Goal: Information Seeking & Learning: Learn about a topic

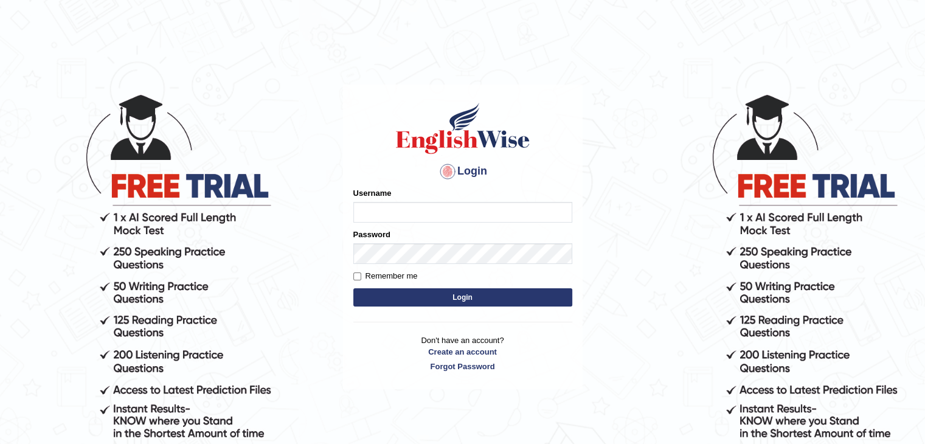
type input "shikharastogi11091998"
click at [421, 303] on button "Login" at bounding box center [462, 297] width 219 height 18
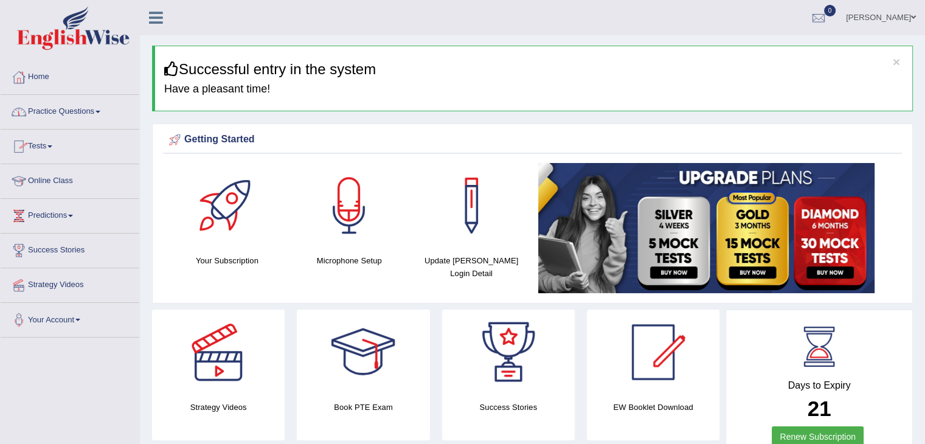
click at [80, 116] on link "Practice Questions" at bounding box center [70, 110] width 139 height 30
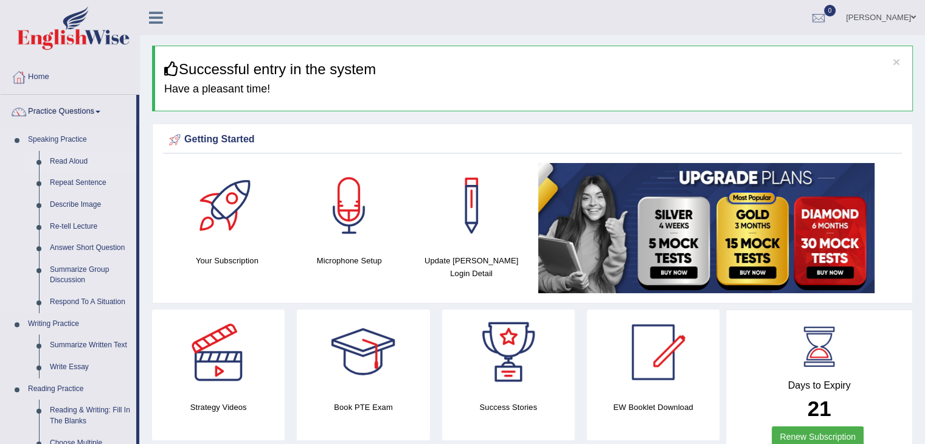
click at [78, 158] on link "Read Aloud" at bounding box center [90, 162] width 92 height 22
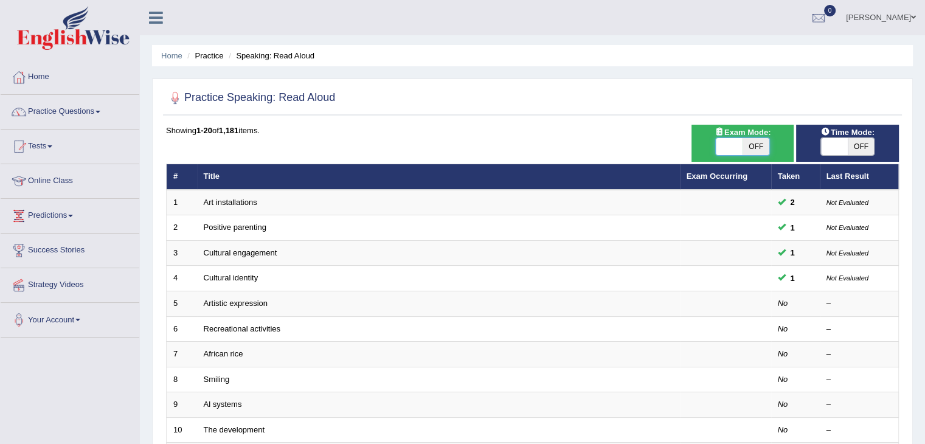
click at [737, 148] on span at bounding box center [729, 146] width 27 height 17
checkbox input "true"
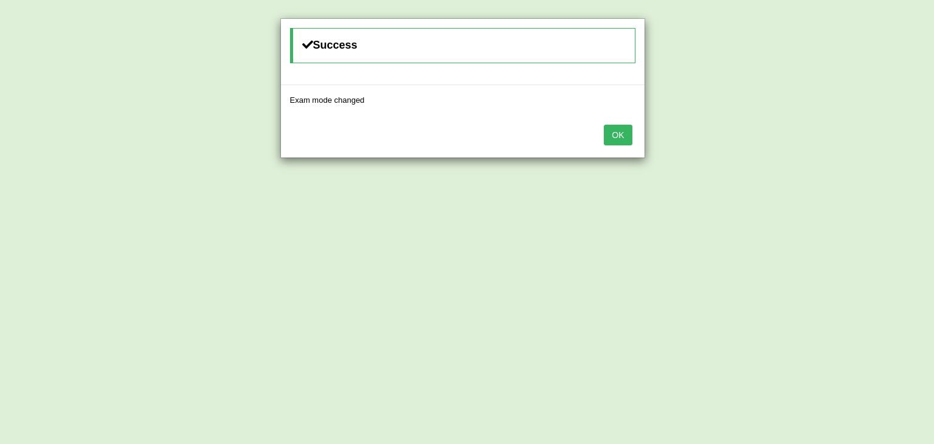
drag, startPoint x: 633, startPoint y: 132, endPoint x: 623, endPoint y: 132, distance: 9.7
click at [623, 132] on div "OK" at bounding box center [463, 136] width 364 height 43
click at [623, 132] on button "OK" at bounding box center [618, 135] width 28 height 21
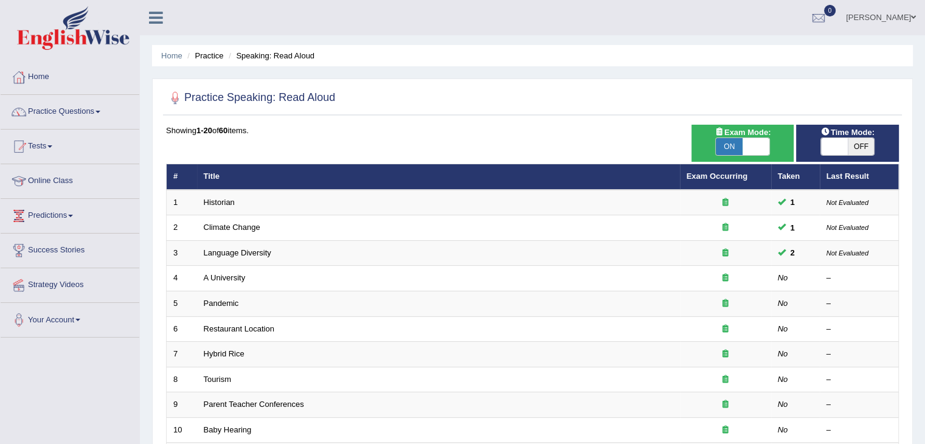
click at [850, 148] on span "OFF" at bounding box center [861, 146] width 27 height 17
checkbox input "true"
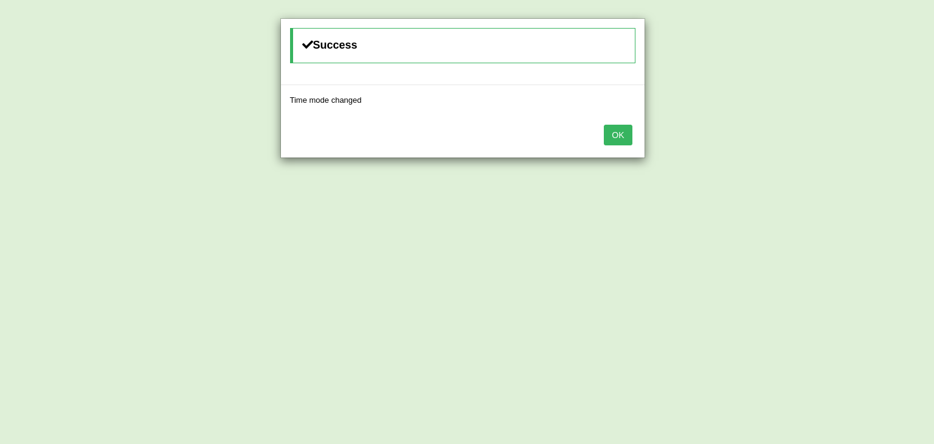
click at [609, 133] on button "OK" at bounding box center [618, 135] width 28 height 21
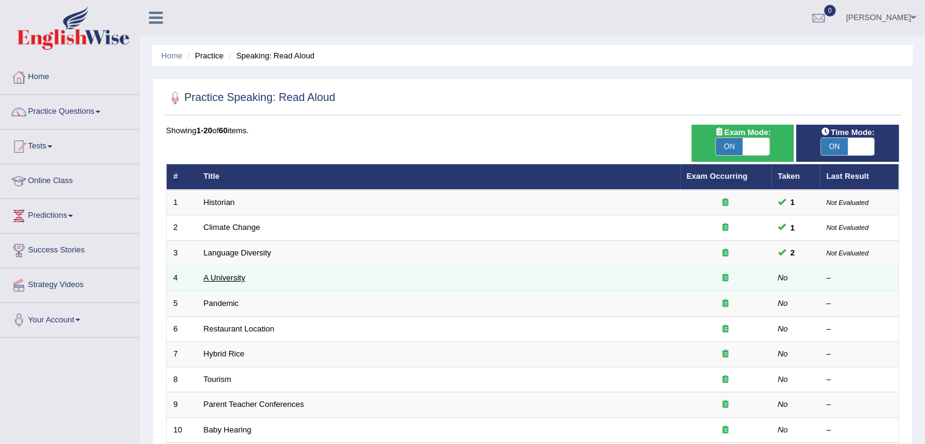
click at [223, 276] on link "A University" at bounding box center [225, 277] width 42 height 9
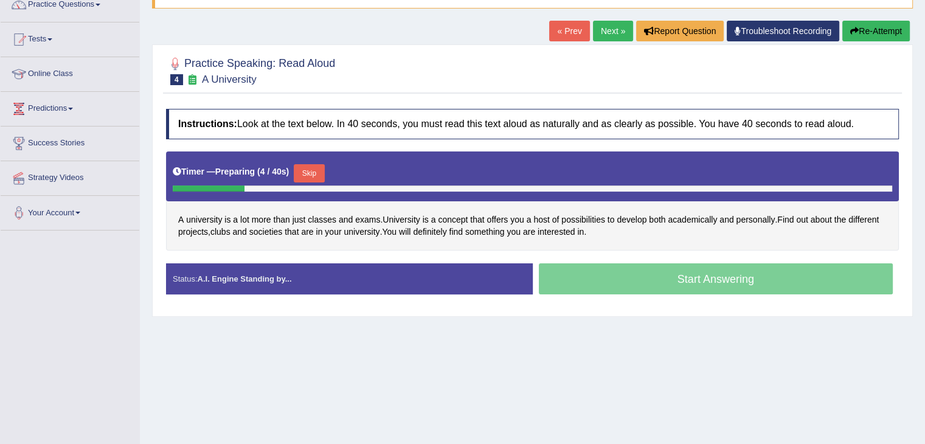
scroll to position [113, 0]
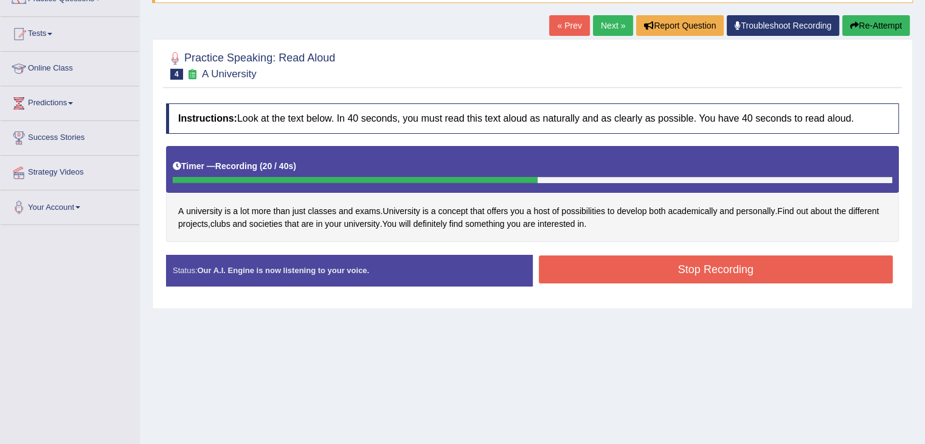
click at [622, 261] on button "Stop Recording" at bounding box center [716, 269] width 355 height 28
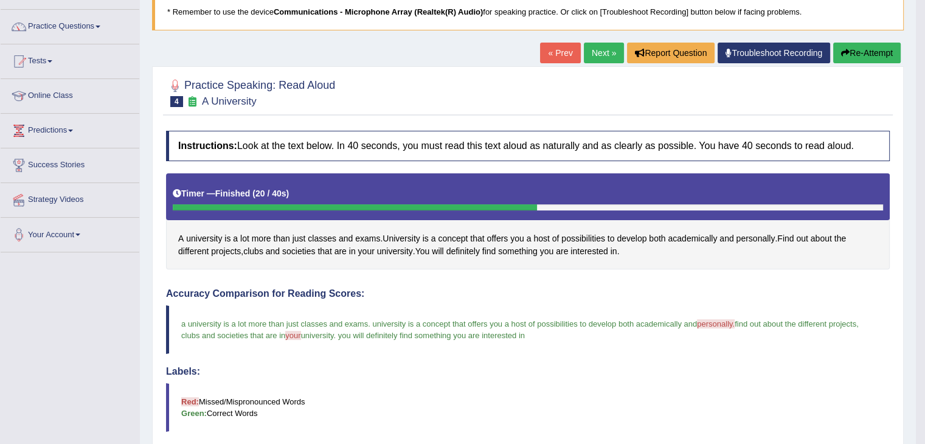
scroll to position [78, 0]
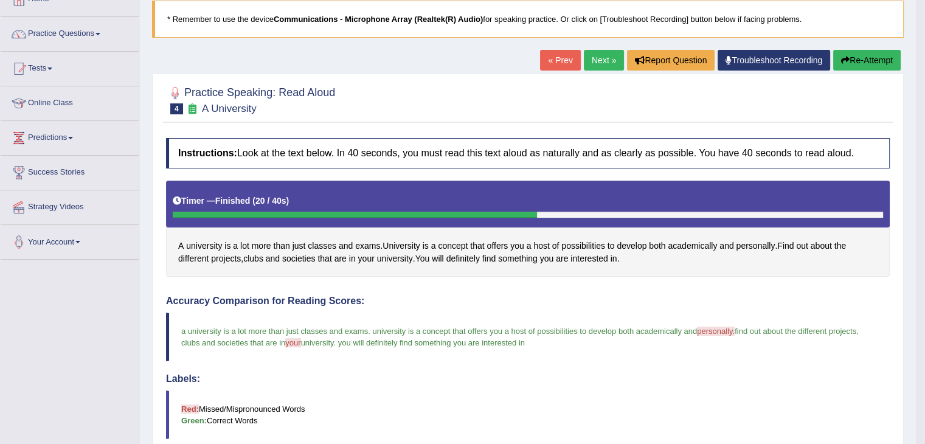
click at [599, 58] on link "Next »" at bounding box center [604, 60] width 40 height 21
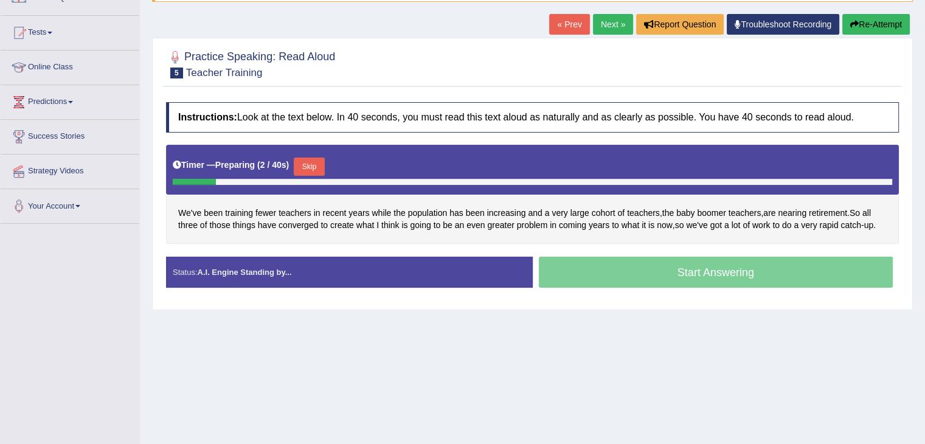
scroll to position [116, 0]
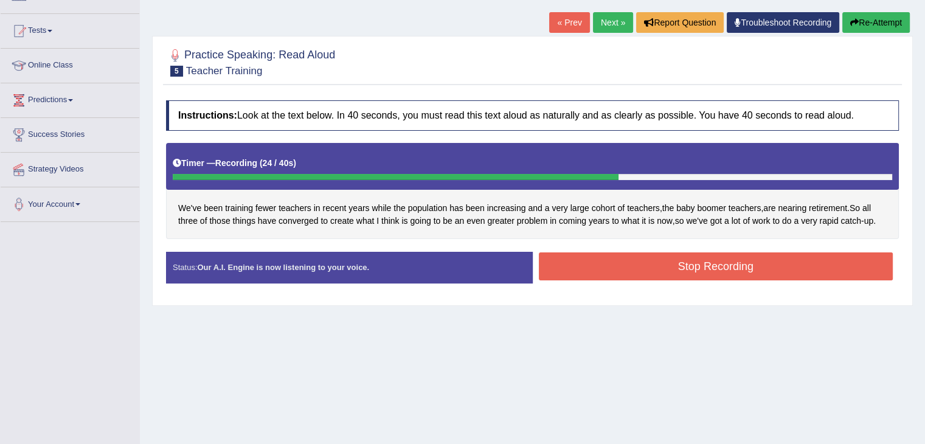
click at [795, 273] on button "Stop Recording" at bounding box center [716, 266] width 355 height 28
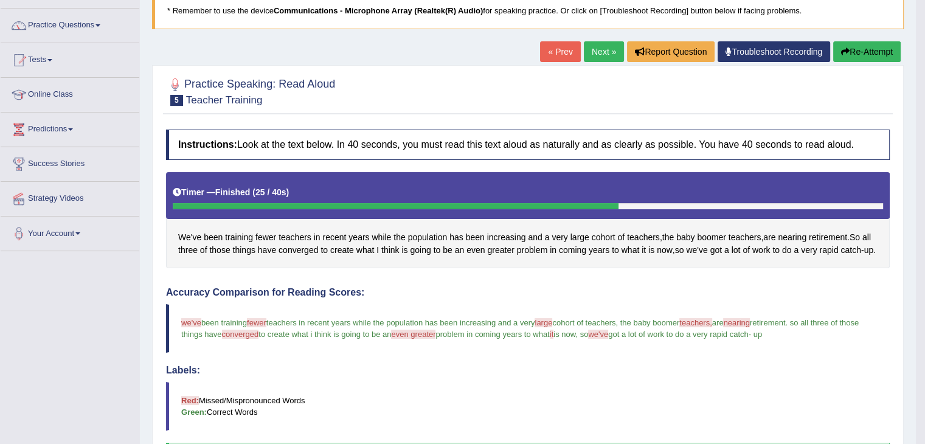
scroll to position [12, 0]
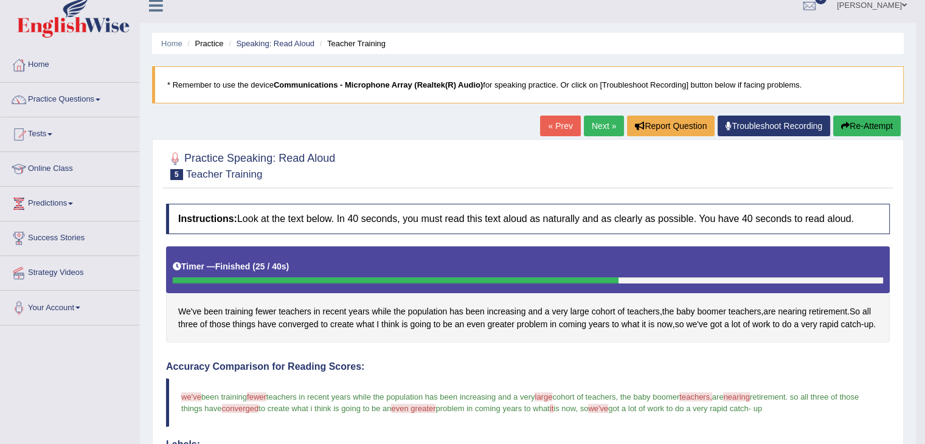
click at [594, 122] on link "Next »" at bounding box center [604, 126] width 40 height 21
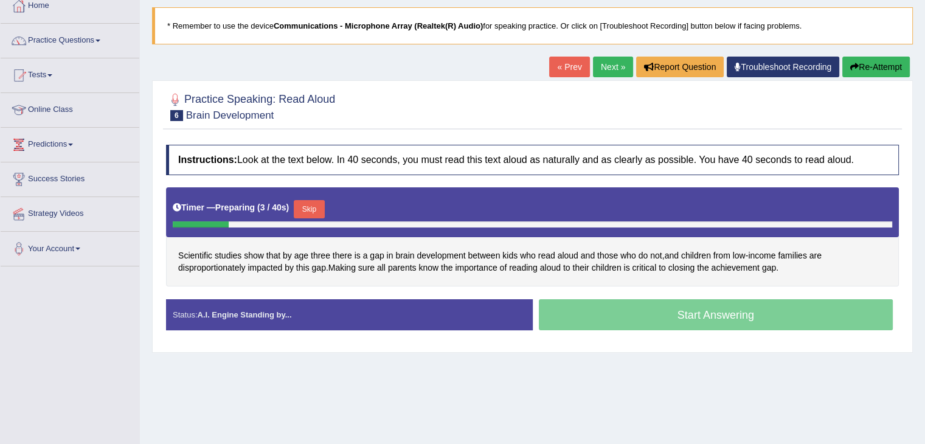
scroll to position [73, 0]
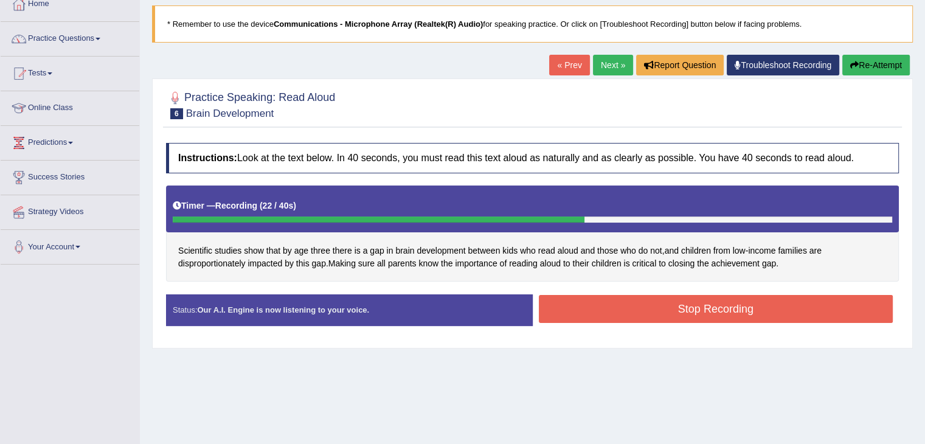
click at [740, 305] on button "Stop Recording" at bounding box center [716, 309] width 355 height 28
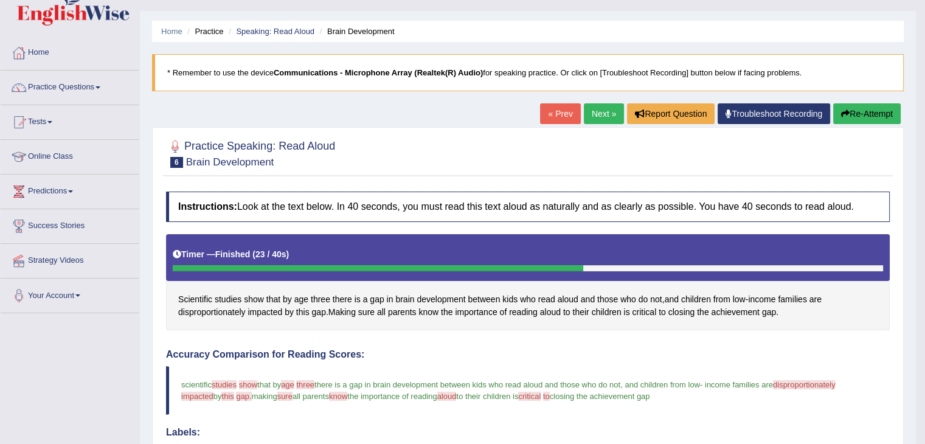
scroll to position [24, 0]
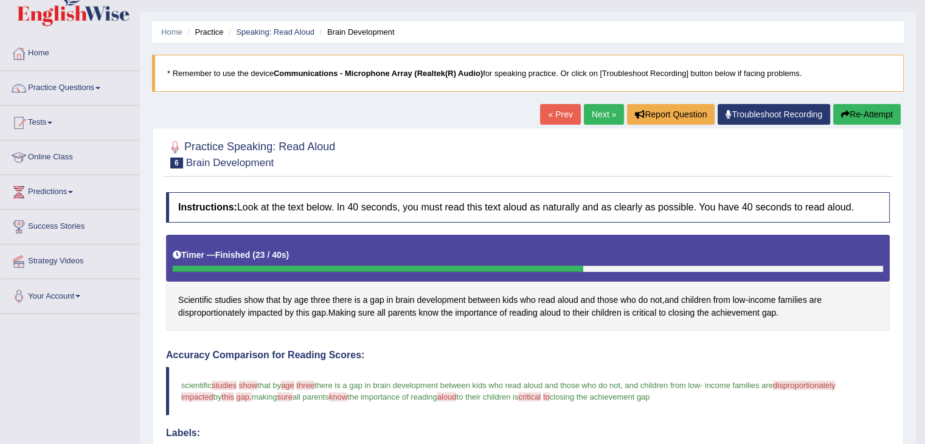
click at [592, 112] on link "Next »" at bounding box center [604, 114] width 40 height 21
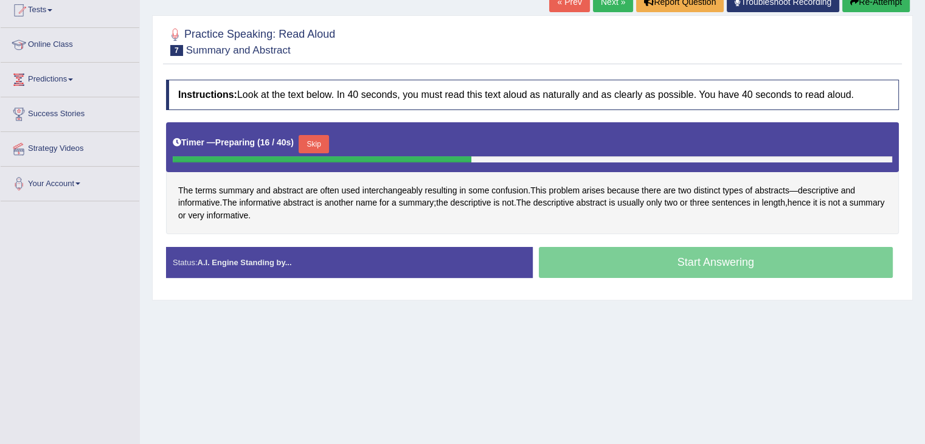
scroll to position [148, 0]
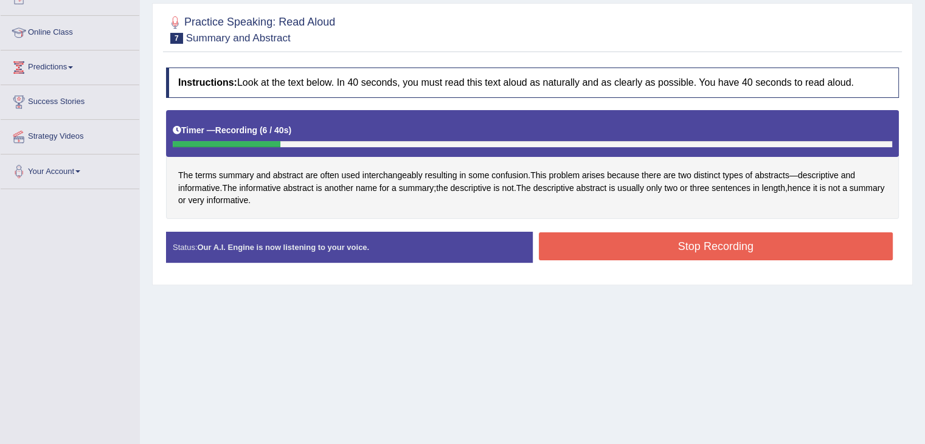
click at [628, 243] on button "Stop Recording" at bounding box center [716, 246] width 355 height 28
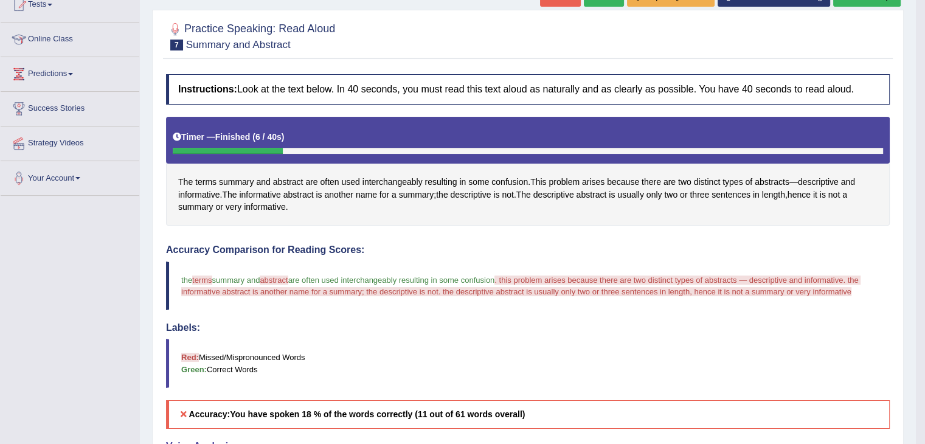
scroll to position [111, 0]
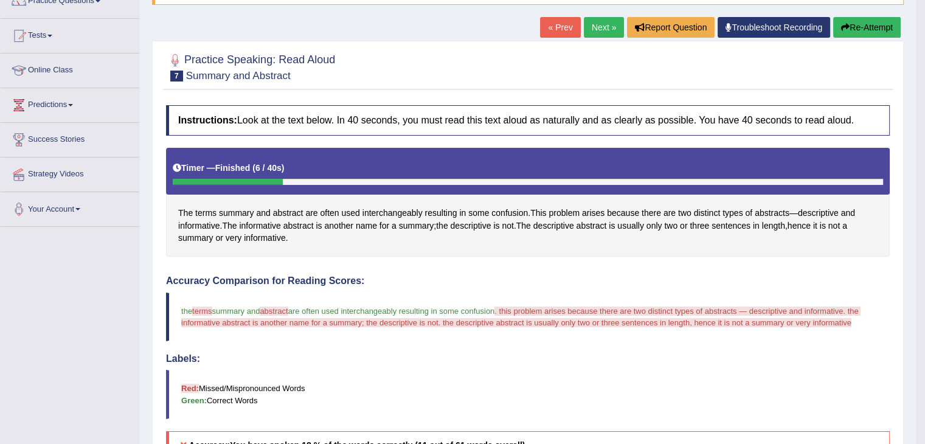
click at [594, 25] on link "Next »" at bounding box center [604, 27] width 40 height 21
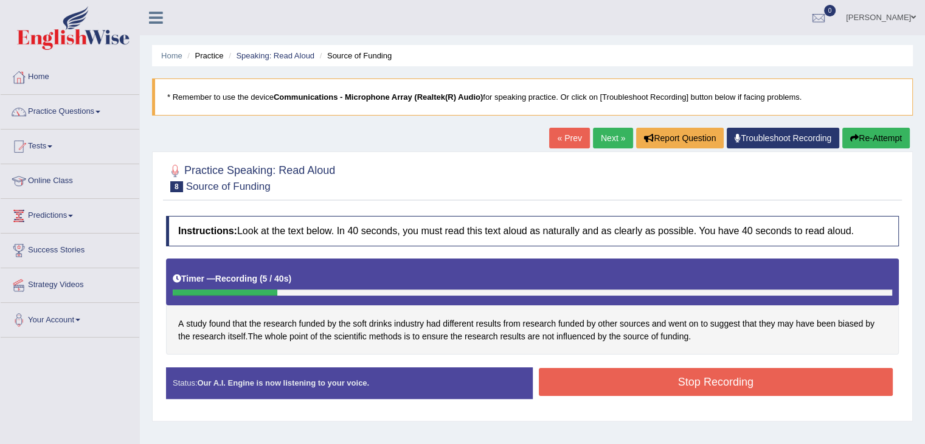
click at [615, 387] on button "Stop Recording" at bounding box center [716, 382] width 355 height 28
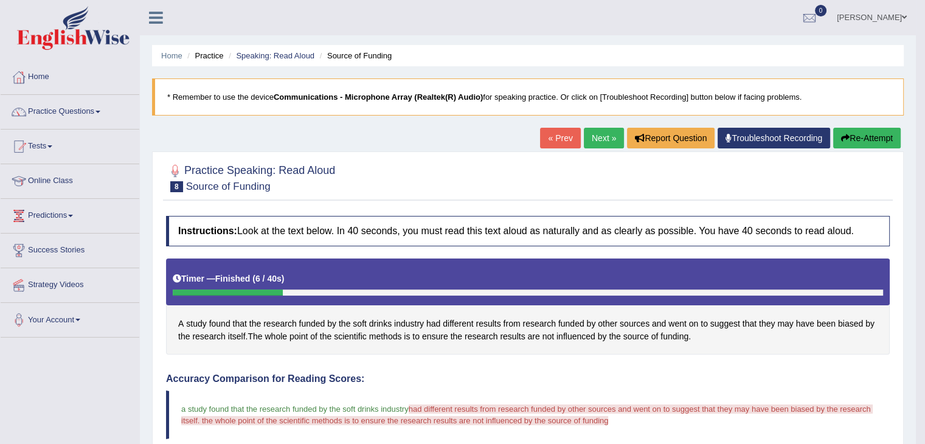
click at [886, 134] on button "Re-Attempt" at bounding box center [867, 138] width 68 height 21
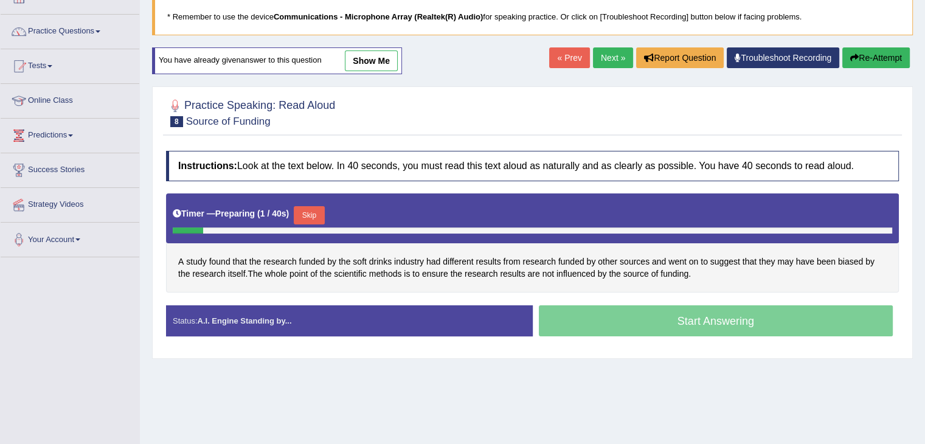
scroll to position [128, 0]
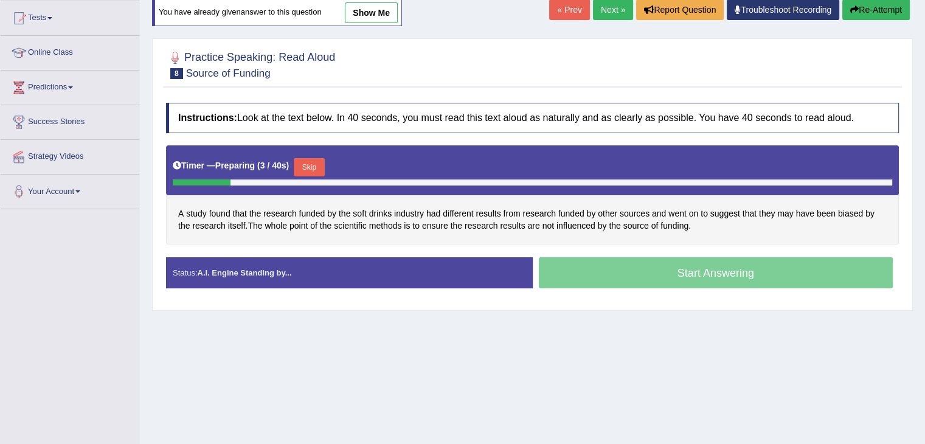
click at [309, 165] on button "Skip" at bounding box center [309, 167] width 30 height 18
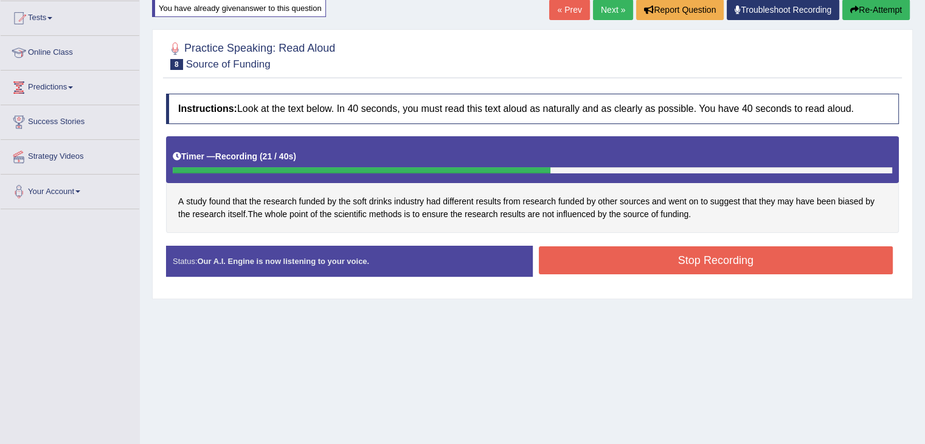
click at [668, 263] on button "Stop Recording" at bounding box center [716, 260] width 355 height 28
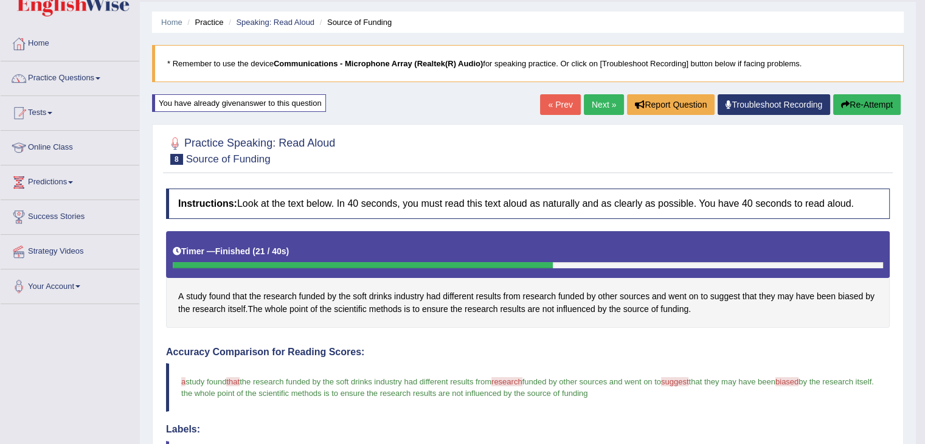
scroll to position [22, 0]
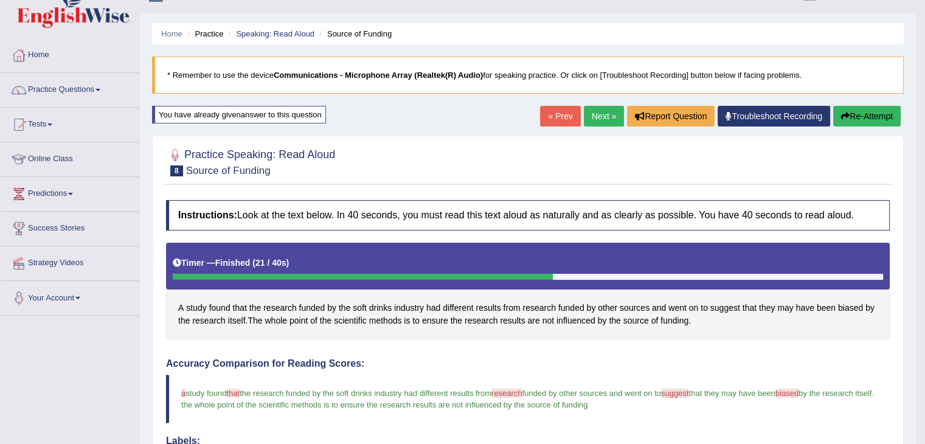
click at [596, 117] on link "Next »" at bounding box center [604, 116] width 40 height 21
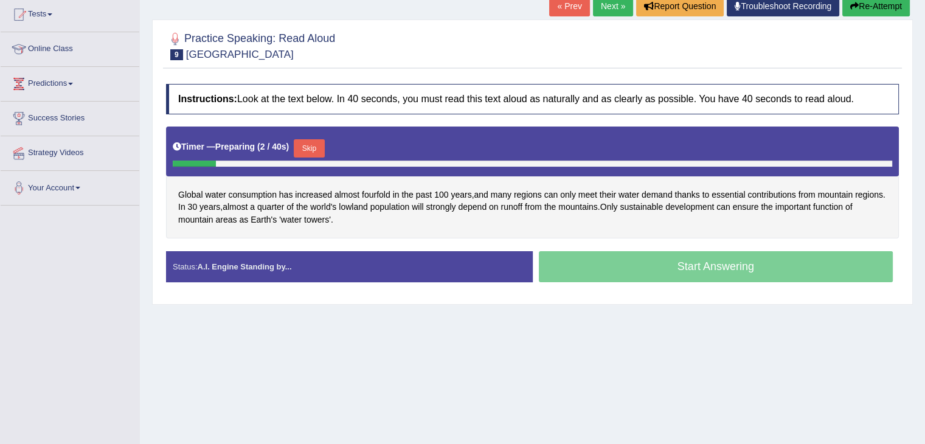
scroll to position [133, 0]
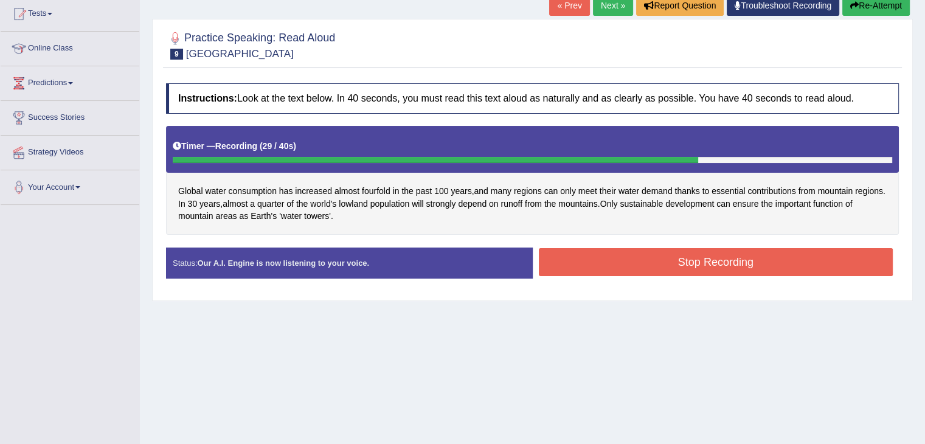
click at [640, 266] on button "Stop Recording" at bounding box center [716, 262] width 355 height 28
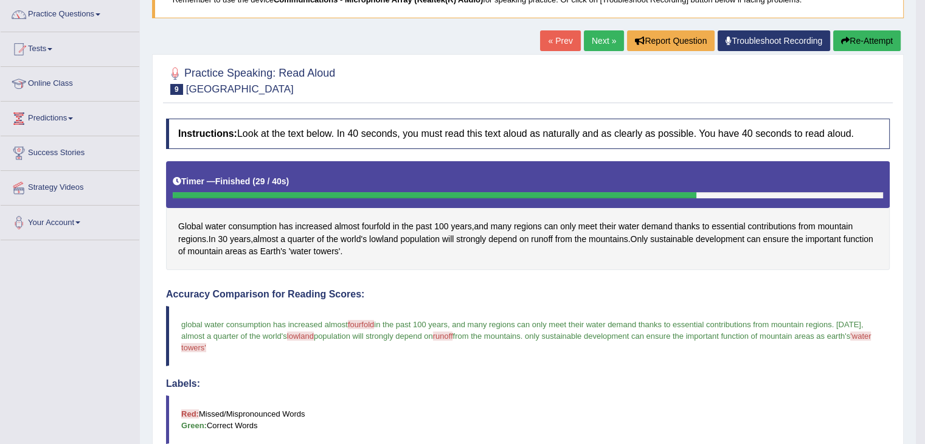
scroll to position [44, 0]
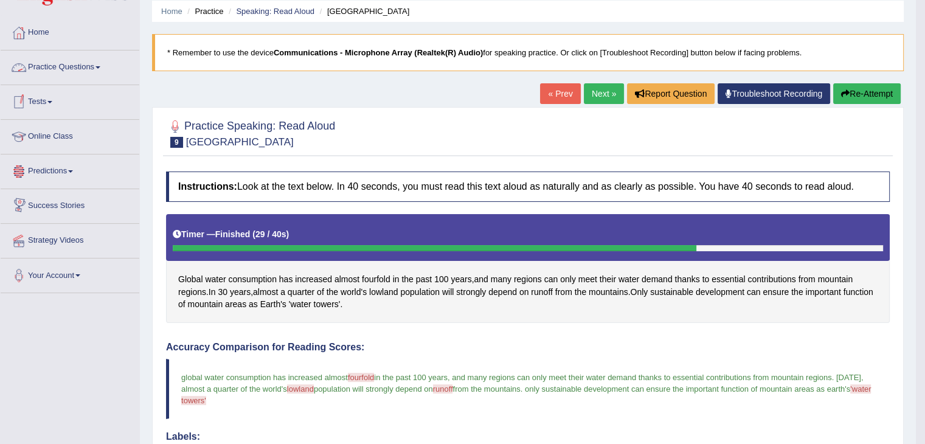
click at [39, 60] on link "Practice Questions" at bounding box center [70, 65] width 139 height 30
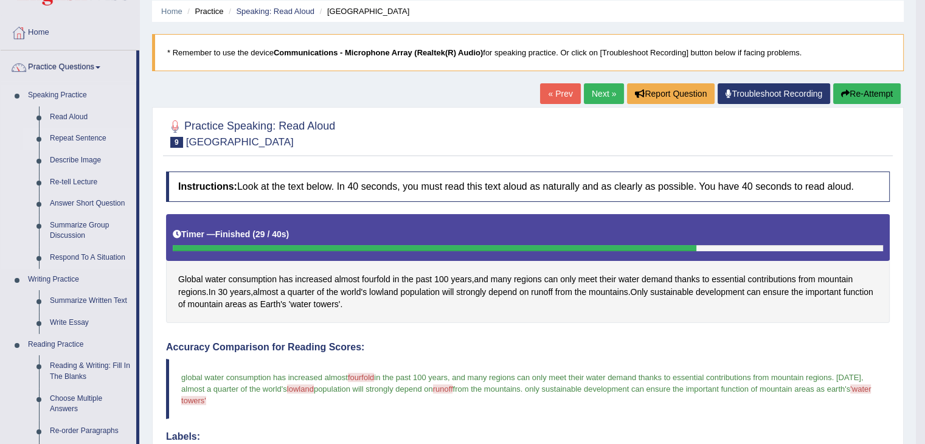
click at [54, 135] on link "Repeat Sentence" at bounding box center [90, 139] width 92 height 22
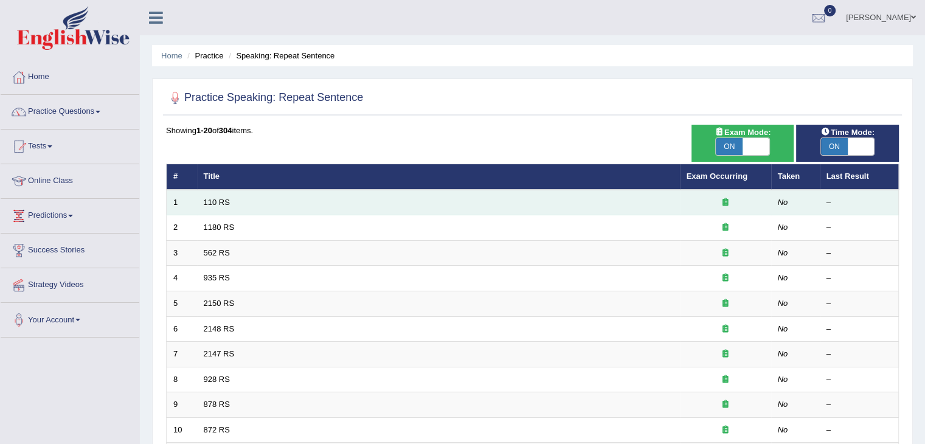
click at [365, 205] on td "110 RS" at bounding box center [438, 203] width 483 height 26
click at [223, 209] on td "110 RS" at bounding box center [438, 203] width 483 height 26
click at [215, 203] on link "110 RS" at bounding box center [217, 202] width 26 height 9
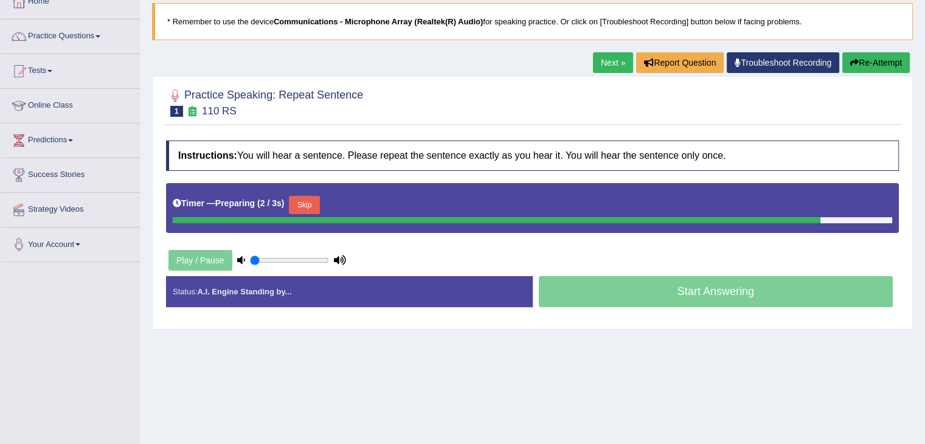
scroll to position [91, 0]
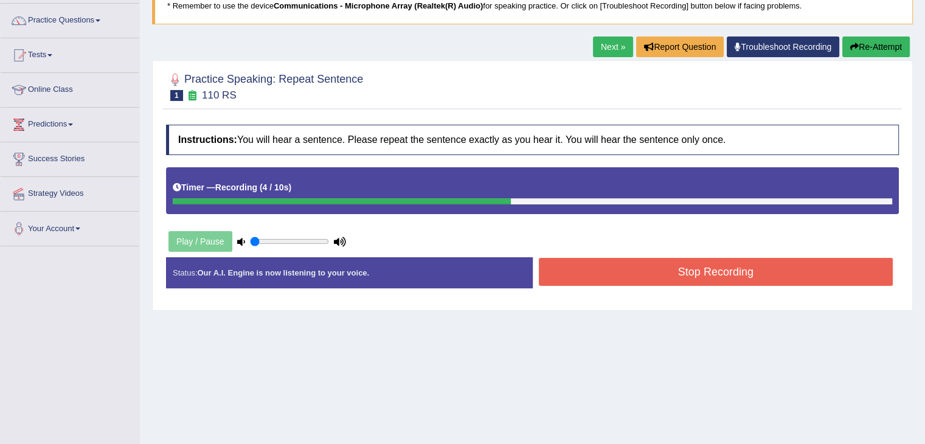
click at [622, 281] on button "Stop Recording" at bounding box center [716, 272] width 355 height 28
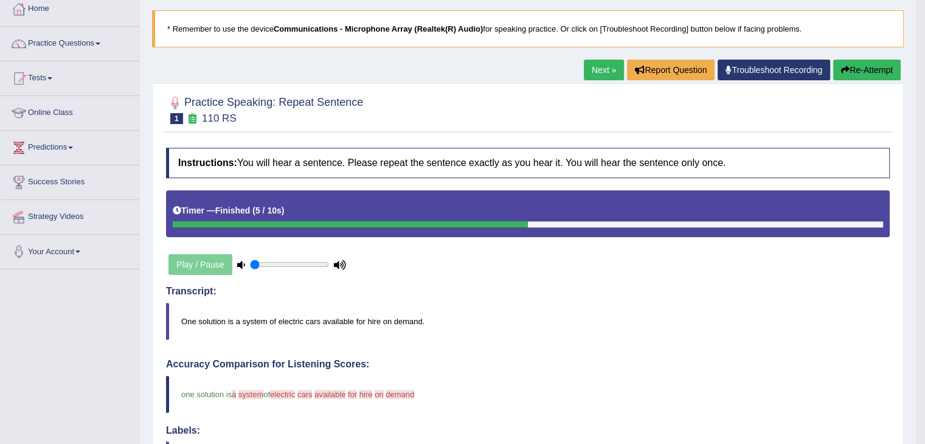
scroll to position [58, 0]
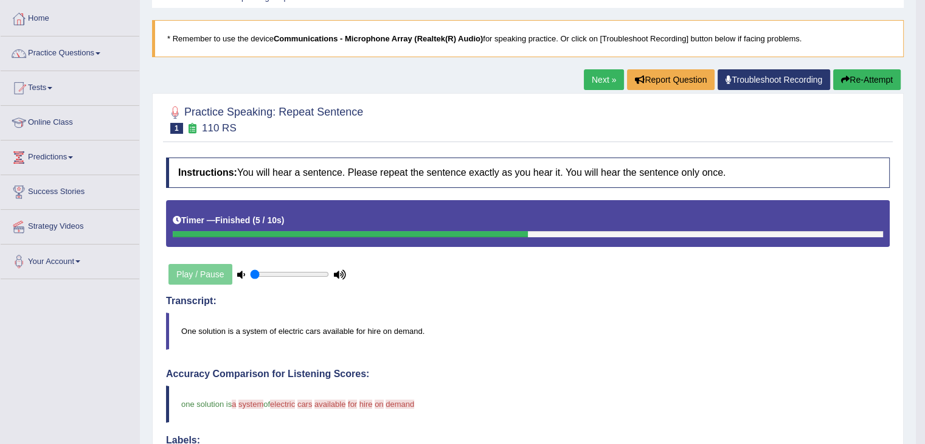
click at [595, 81] on link "Next »" at bounding box center [604, 79] width 40 height 21
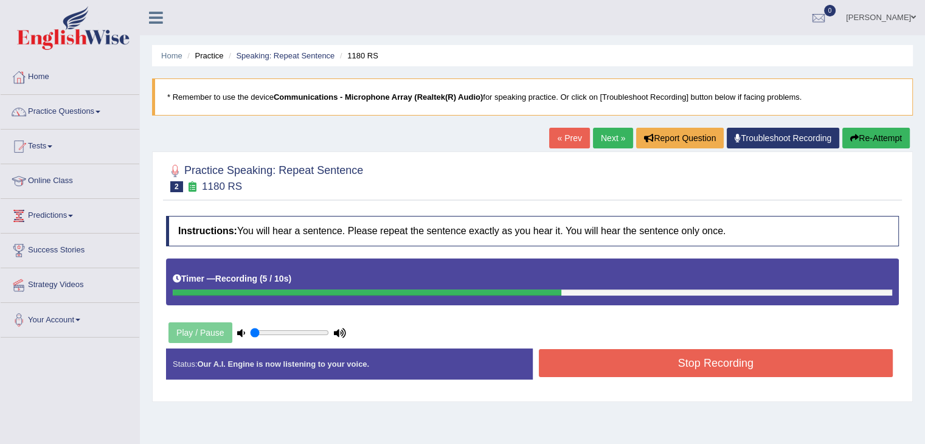
click at [651, 367] on button "Stop Recording" at bounding box center [716, 363] width 355 height 28
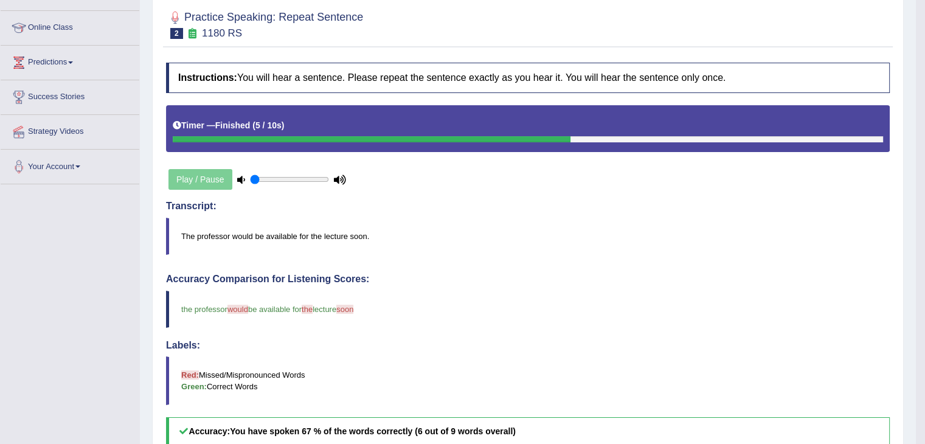
scroll to position [135, 0]
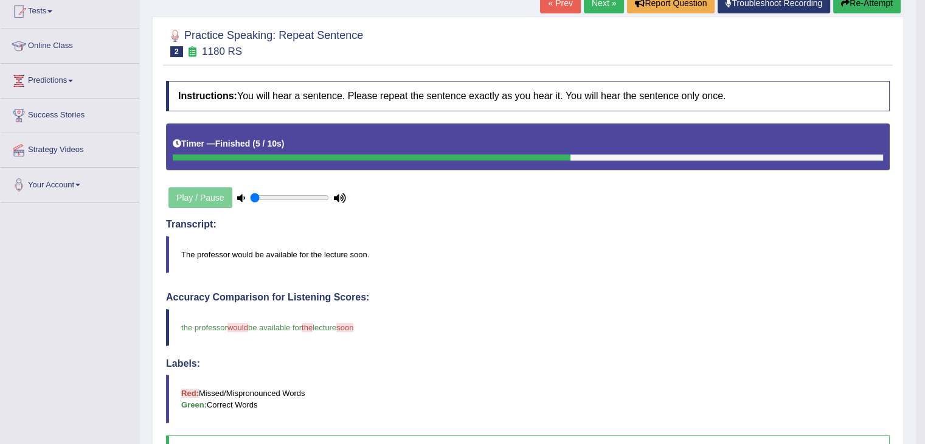
click at [606, 12] on link "Next »" at bounding box center [604, 3] width 40 height 21
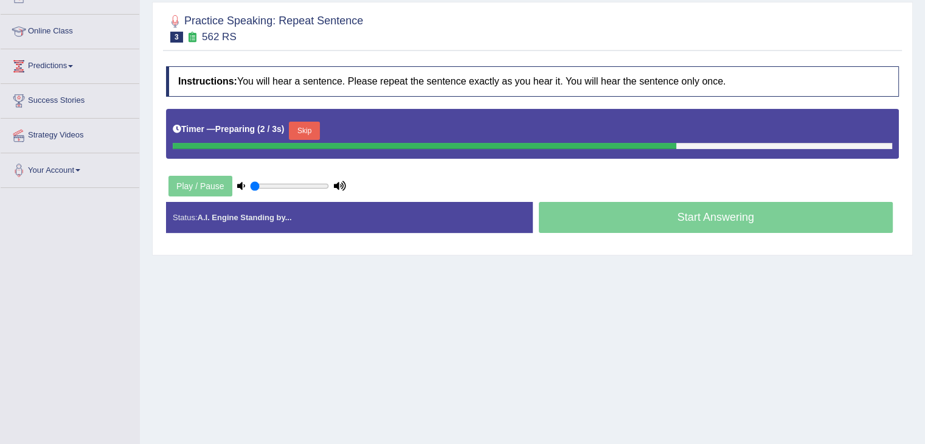
scroll to position [195, 0]
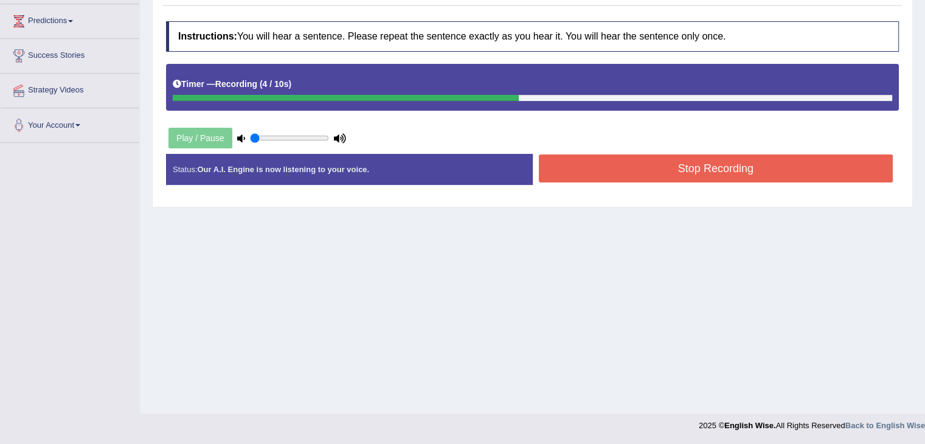
click at [756, 169] on button "Stop Recording" at bounding box center [716, 168] width 355 height 28
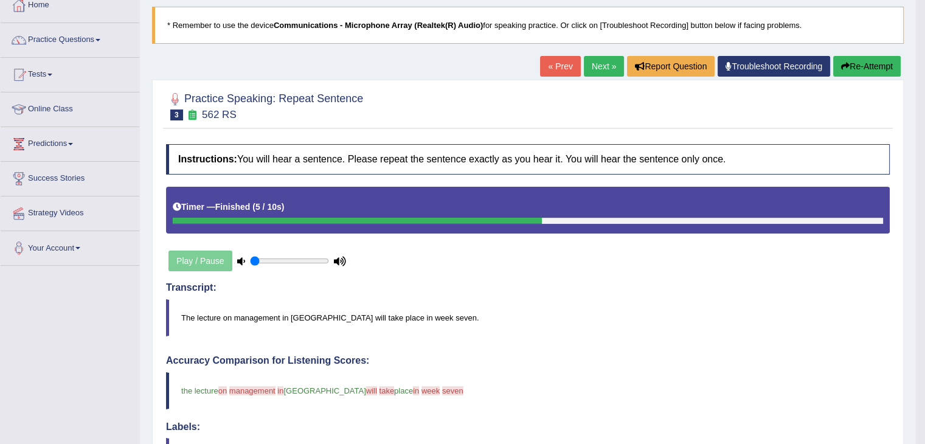
scroll to position [56, 0]
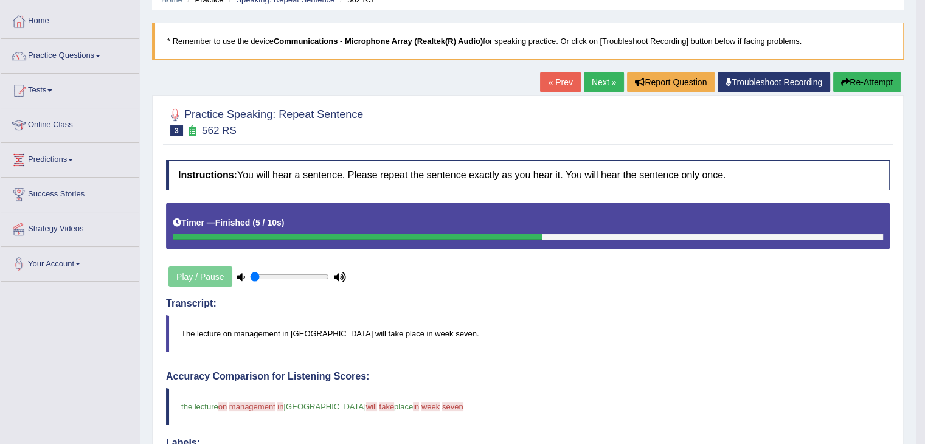
click at [600, 86] on link "Next »" at bounding box center [604, 82] width 40 height 21
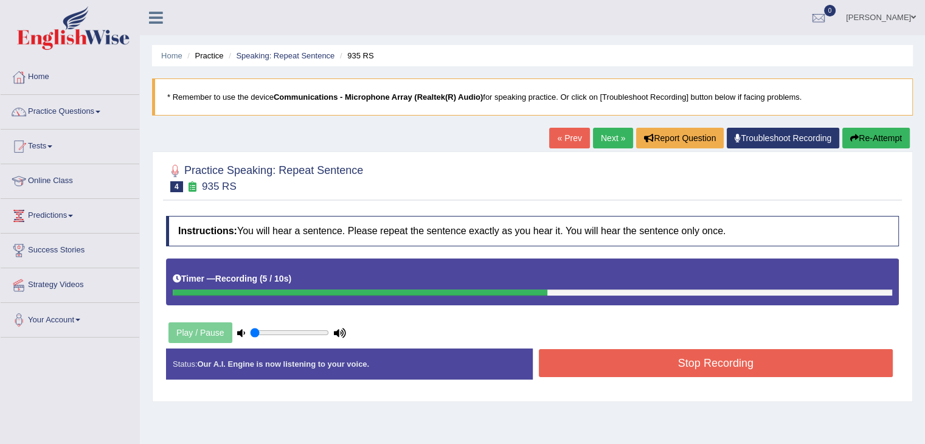
click at [865, 137] on button "Re-Attempt" at bounding box center [876, 138] width 68 height 21
click at [772, 367] on button "Stop Recording" at bounding box center [716, 363] width 355 height 28
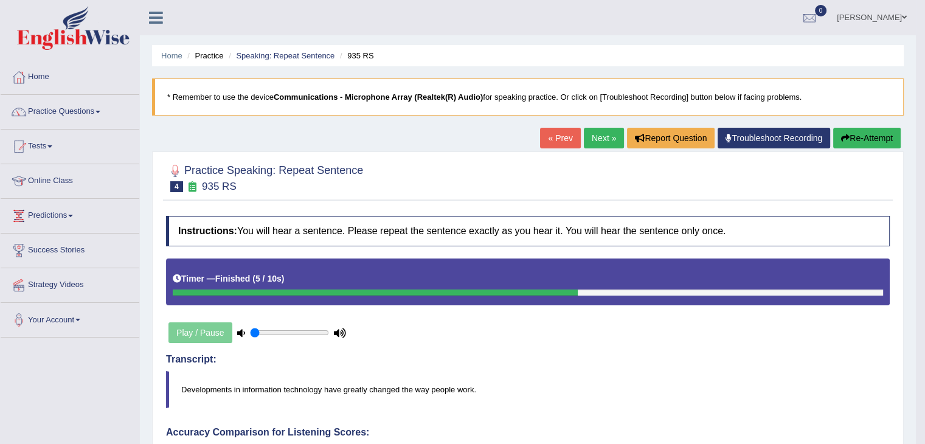
click at [740, 132] on link "Troubleshoot Recording" at bounding box center [774, 138] width 113 height 21
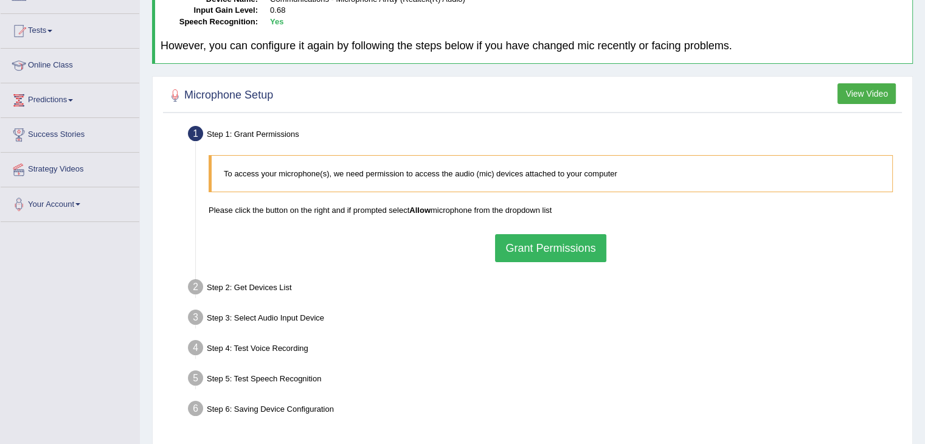
scroll to position [124, 0]
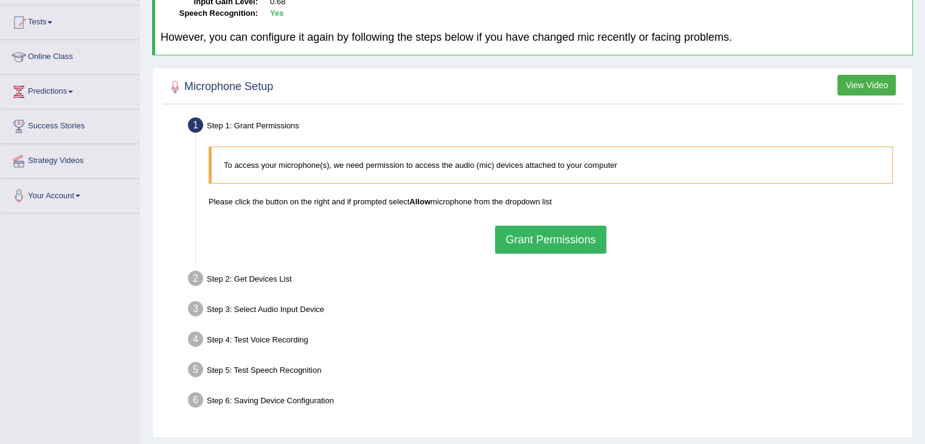
click at [538, 239] on button "Grant Permissions" at bounding box center [550, 240] width 111 height 28
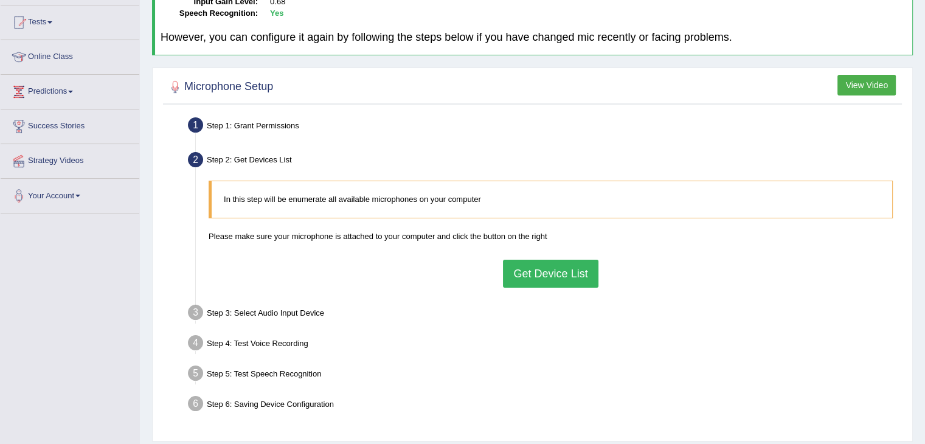
click at [555, 270] on button "Get Device List" at bounding box center [550, 274] width 95 height 28
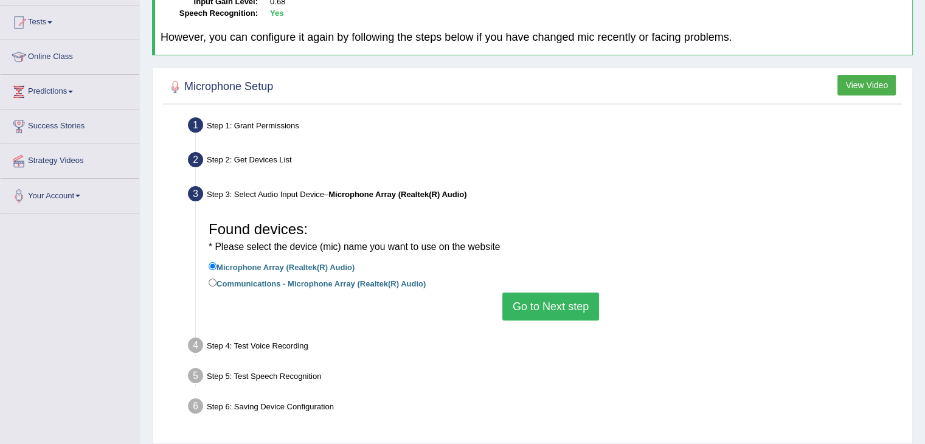
click at [560, 308] on button "Go to Next step" at bounding box center [550, 307] width 97 height 28
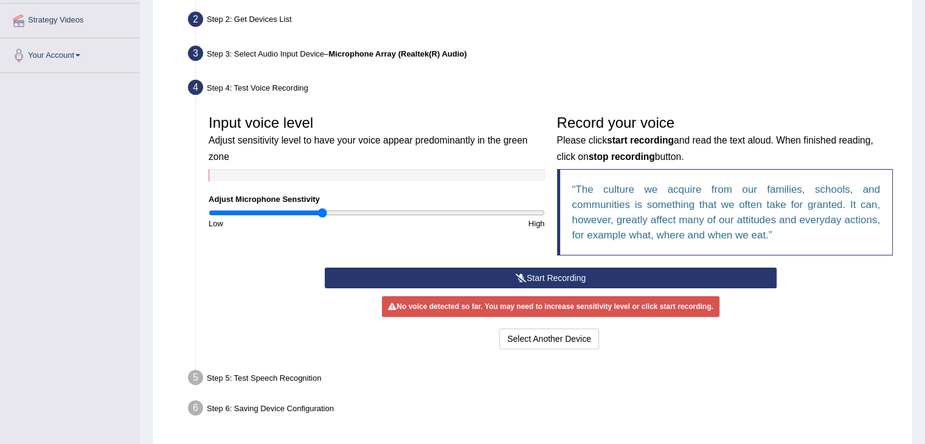
scroll to position [272, 0]
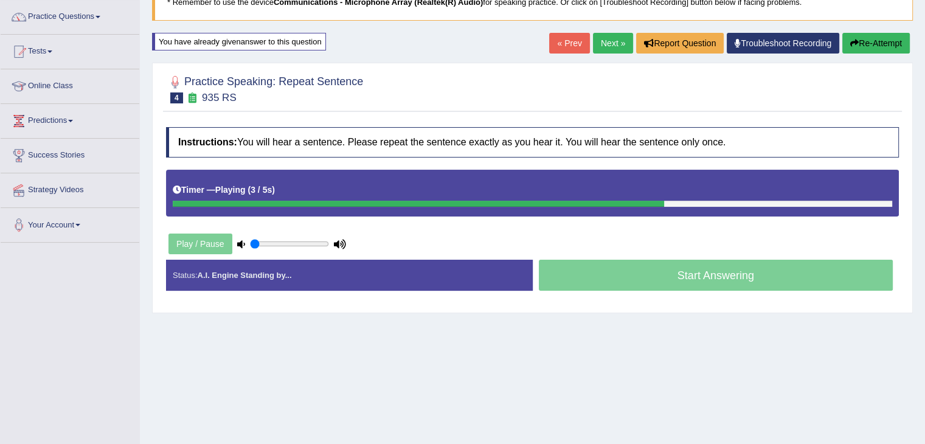
scroll to position [98, 0]
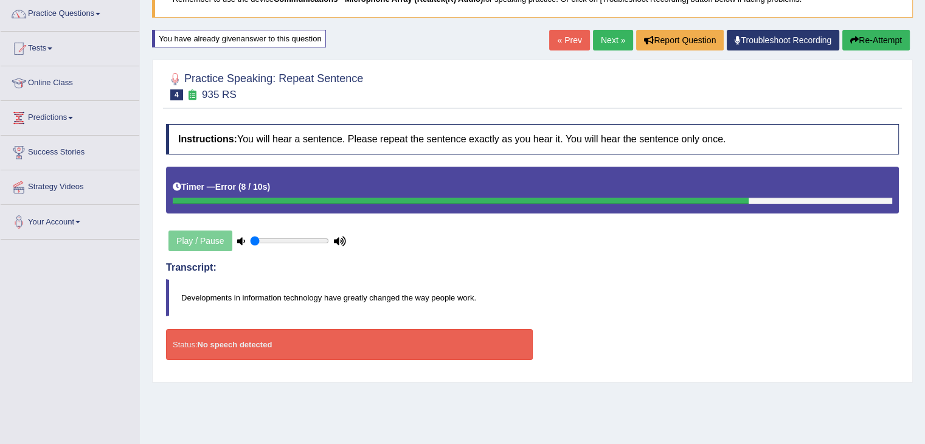
click at [602, 32] on link "Next »" at bounding box center [613, 40] width 40 height 21
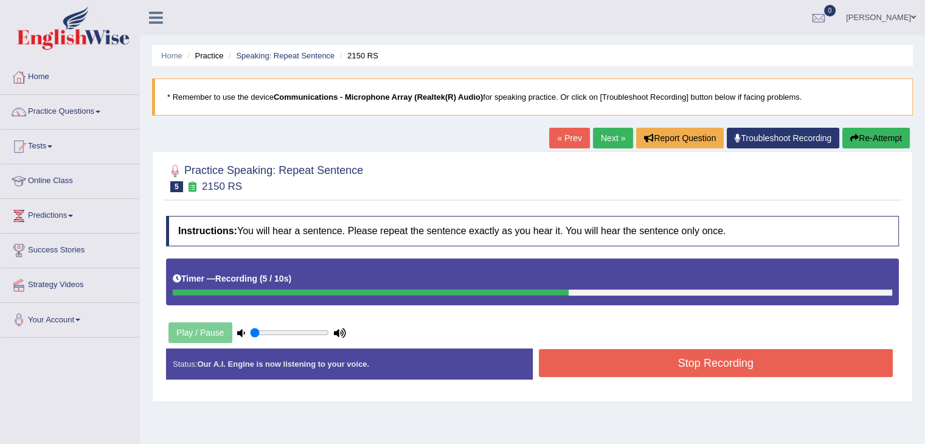
click at [643, 363] on button "Stop Recording" at bounding box center [716, 363] width 355 height 28
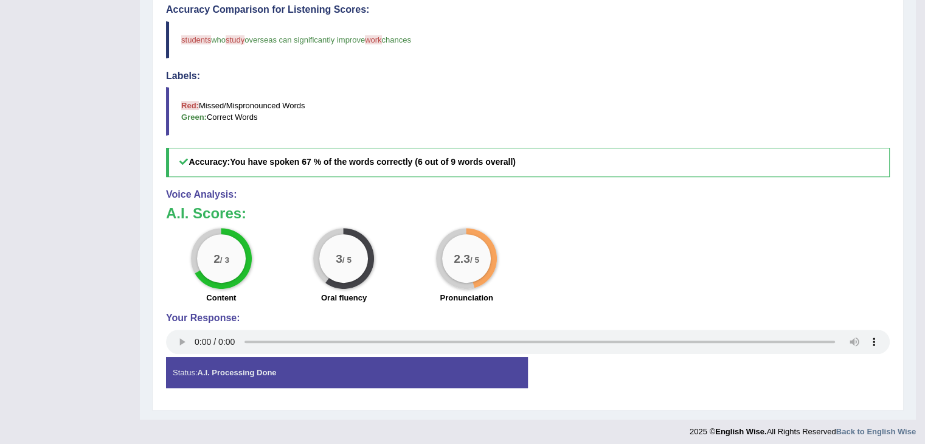
scroll to position [427, 0]
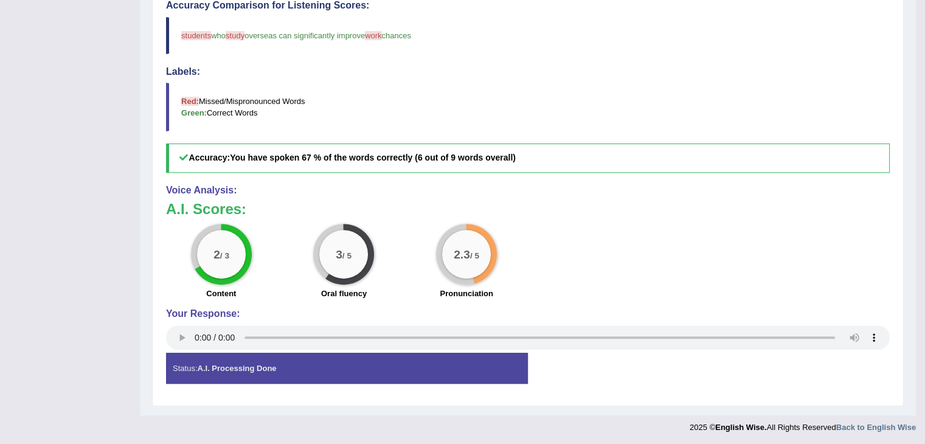
drag, startPoint x: 921, startPoint y: 297, endPoint x: 870, endPoint y: 58, distance: 244.4
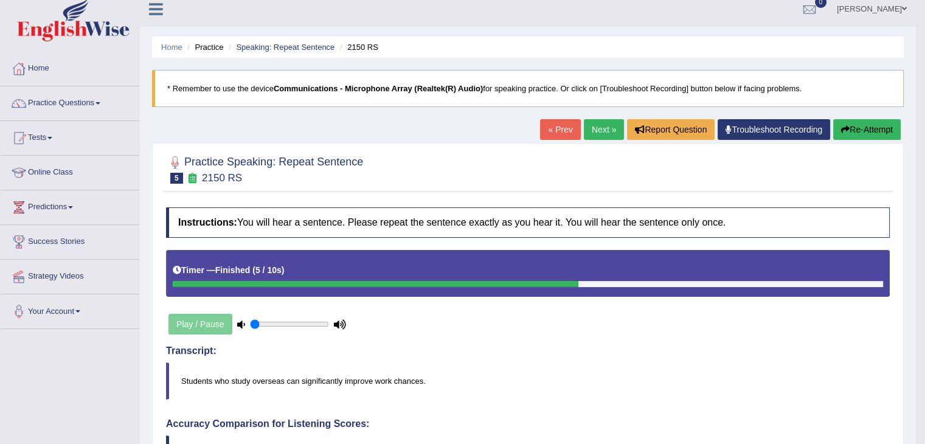
scroll to position [0, 0]
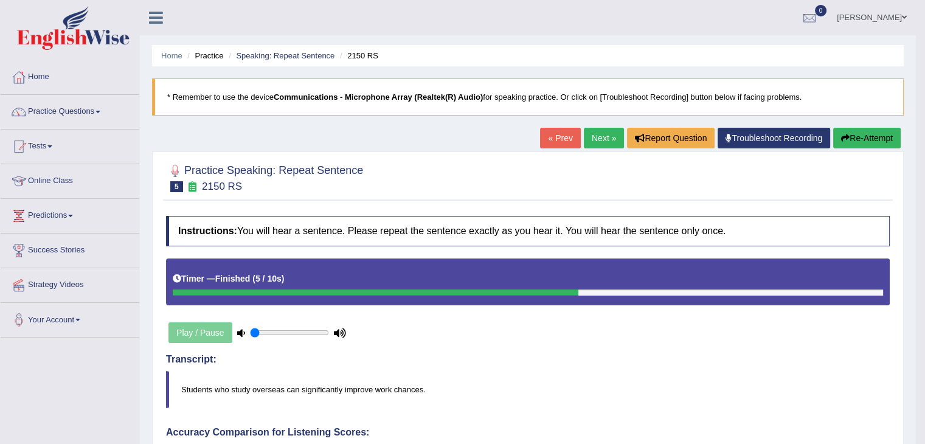
click at [595, 136] on link "Next »" at bounding box center [604, 138] width 40 height 21
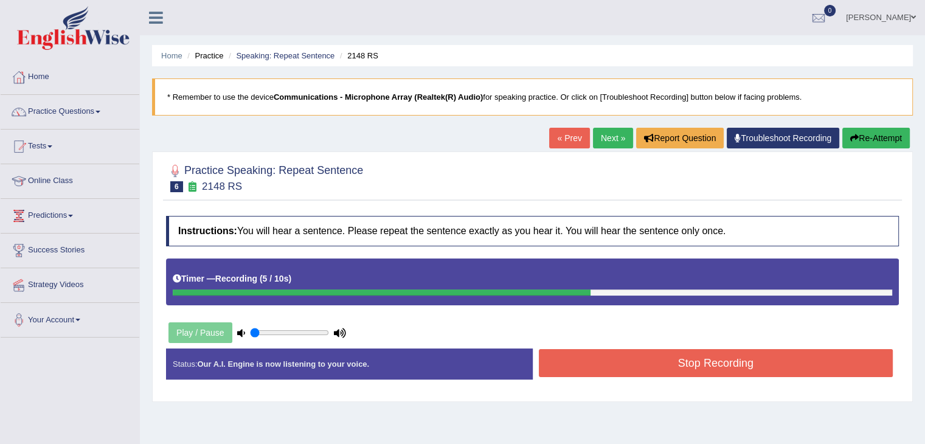
click at [651, 375] on button "Stop Recording" at bounding box center [716, 363] width 355 height 28
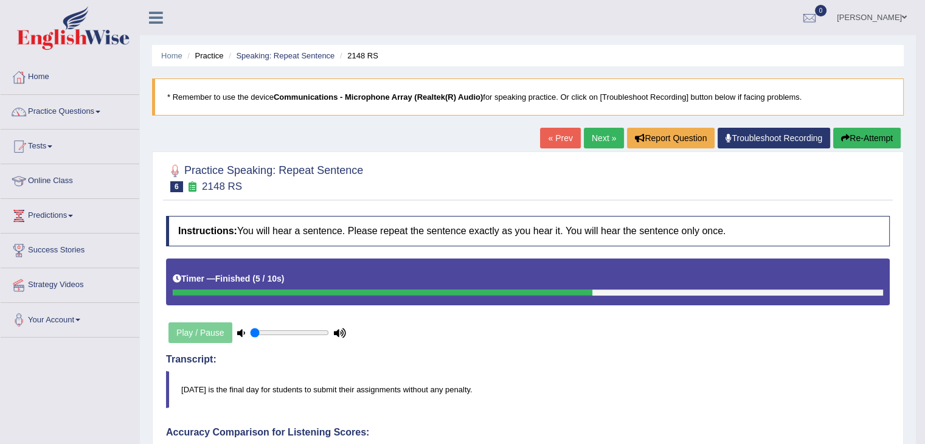
click at [601, 137] on link "Next »" at bounding box center [604, 138] width 40 height 21
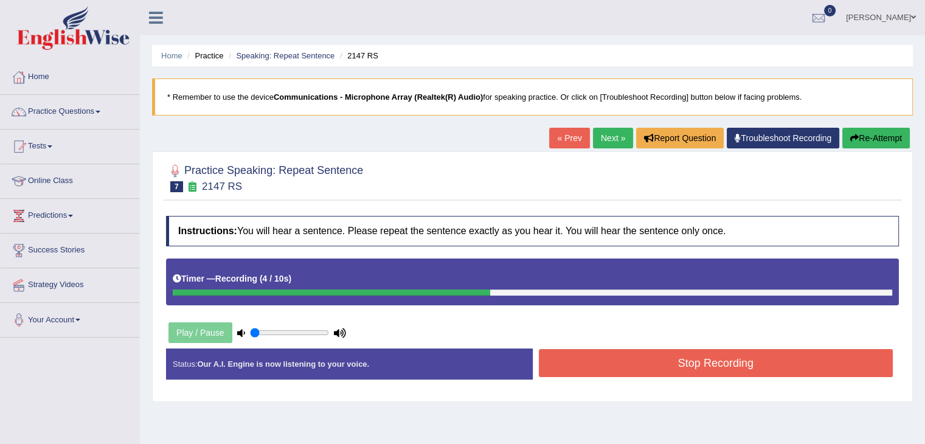
click at [596, 367] on button "Stop Recording" at bounding box center [716, 363] width 355 height 28
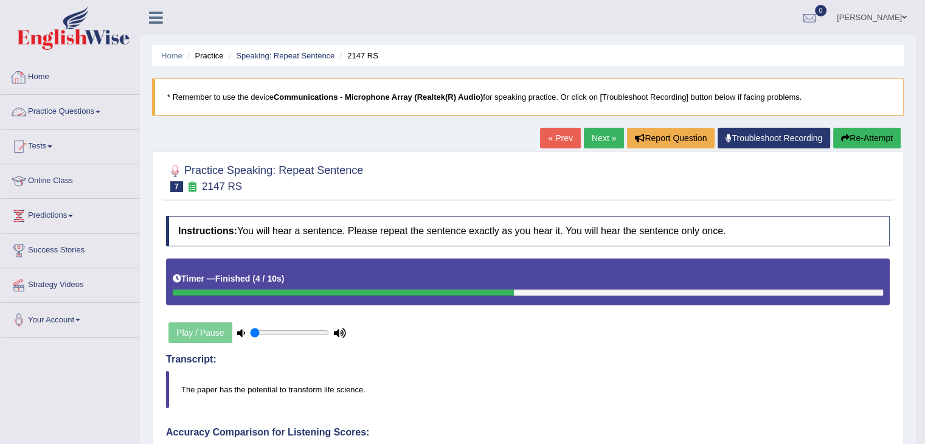
click at [80, 114] on link "Practice Questions" at bounding box center [70, 110] width 139 height 30
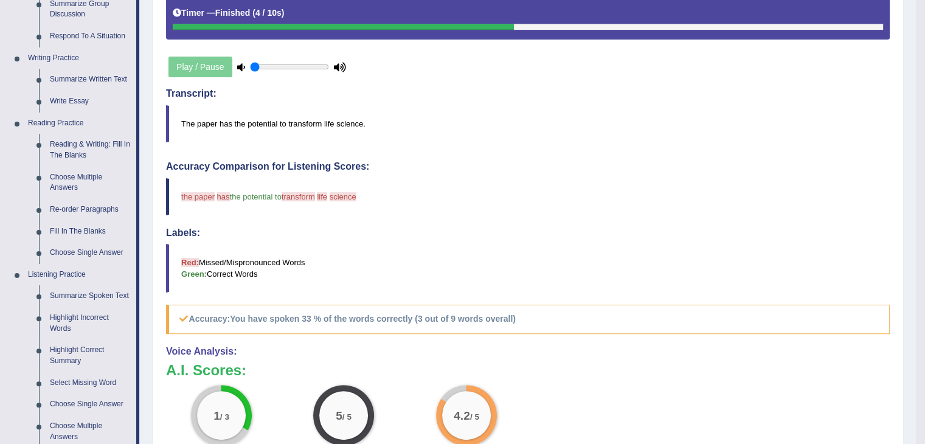
scroll to position [267, 0]
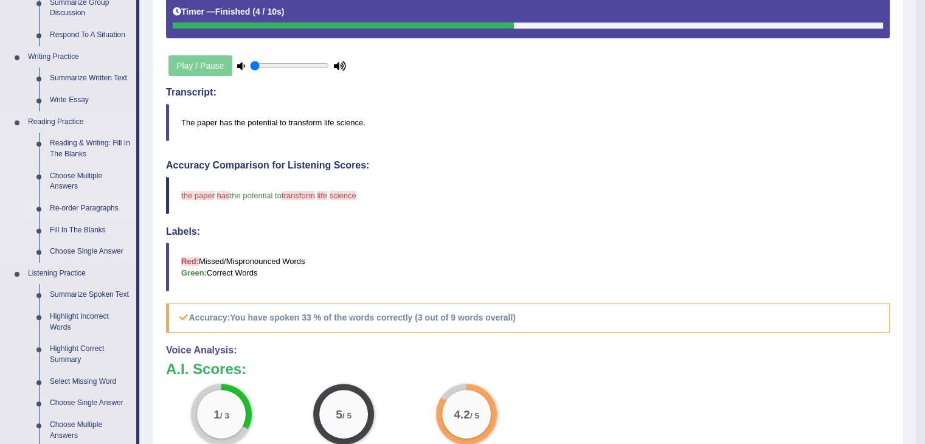
click at [60, 212] on link "Re-order Paragraphs" at bounding box center [90, 209] width 92 height 22
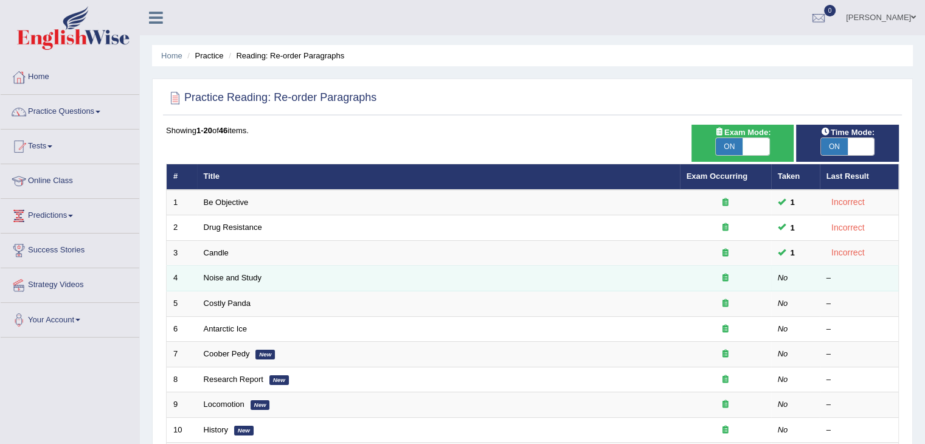
click at [261, 277] on td "Noise and Study" at bounding box center [438, 279] width 483 height 26
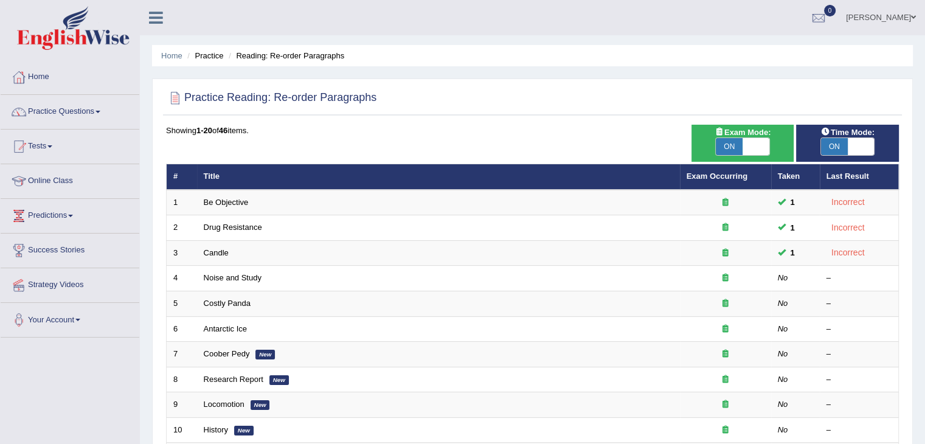
click at [842, 147] on span "ON" at bounding box center [834, 146] width 27 height 17
checkbox input "false"
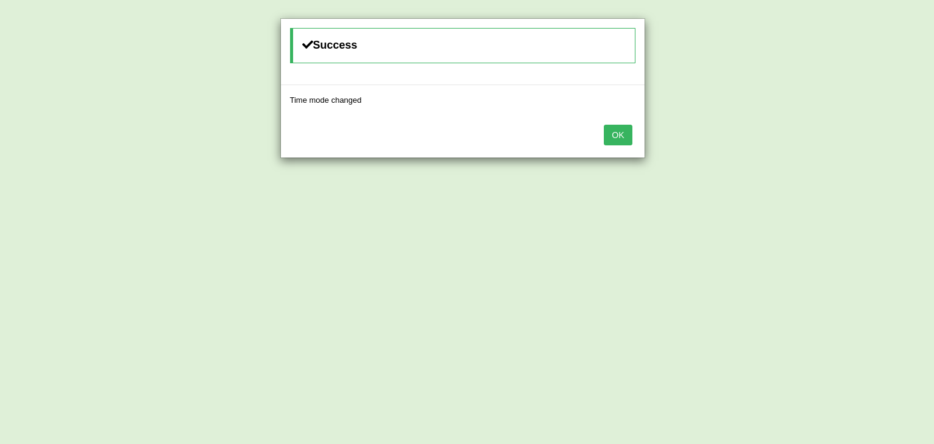
click at [613, 134] on button "OK" at bounding box center [618, 135] width 28 height 21
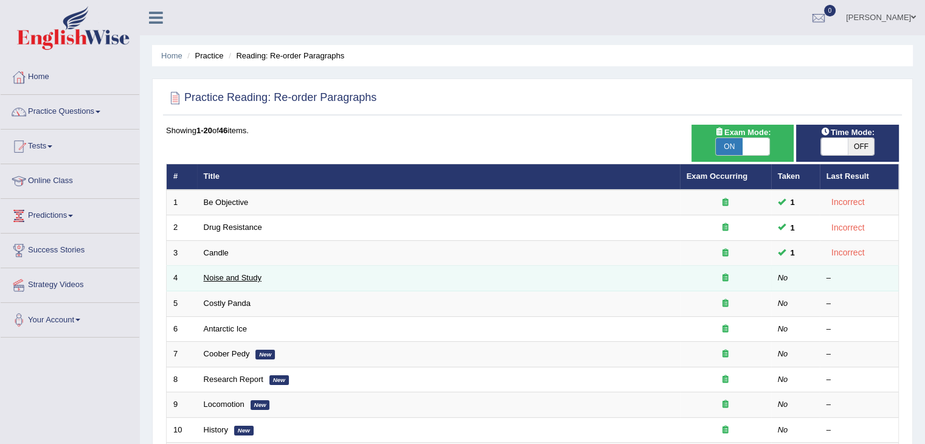
click at [232, 277] on link "Noise and Study" at bounding box center [233, 277] width 58 height 9
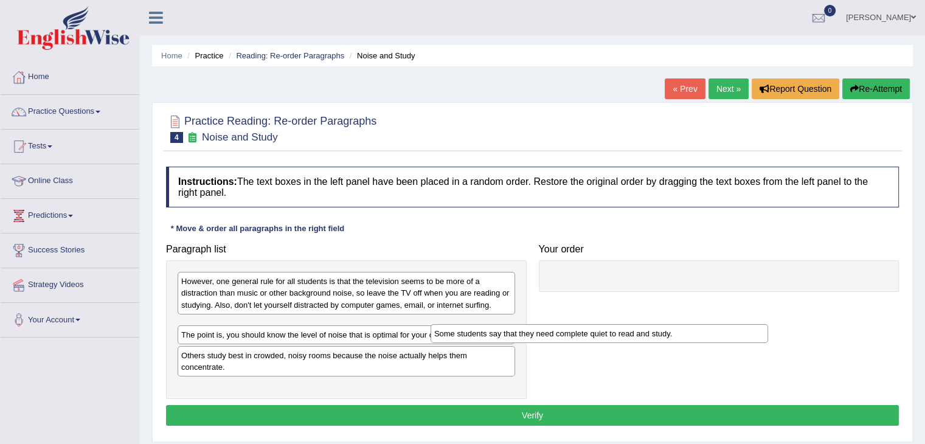
drag, startPoint x: 272, startPoint y: 330, endPoint x: 603, endPoint y: 312, distance: 331.9
click at [603, 324] on div "Some students say that they need complete quiet to read and study." at bounding box center [600, 333] width 338 height 19
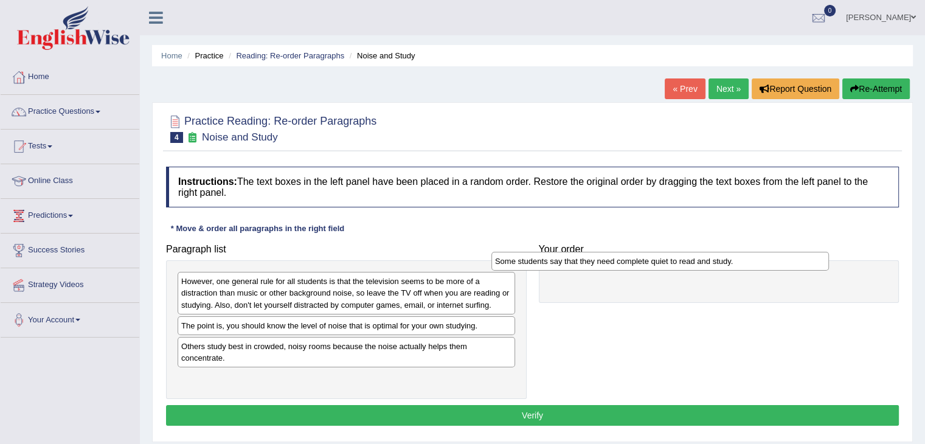
drag, startPoint x: 286, startPoint y: 327, endPoint x: 600, endPoint y: 265, distance: 319.3
click at [600, 265] on div "Some students say that they need complete quiet to read and study." at bounding box center [660, 261] width 338 height 19
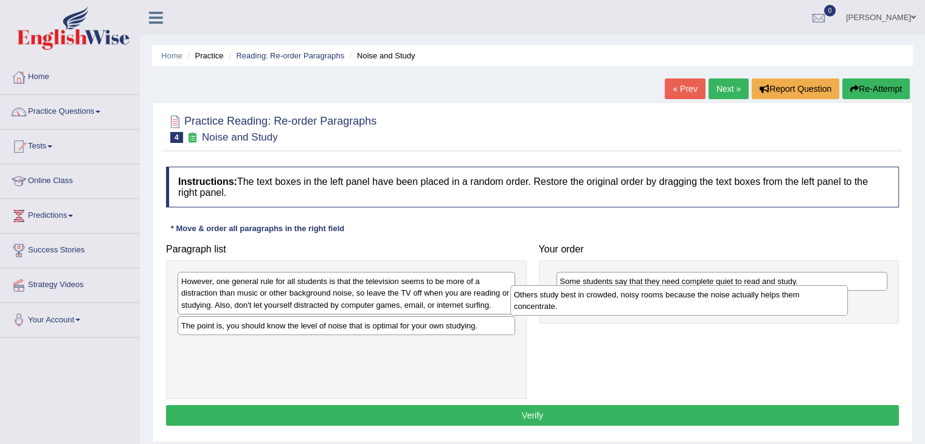
drag, startPoint x: 347, startPoint y: 347, endPoint x: 684, endPoint y: 296, distance: 340.8
click at [684, 296] on div "Others study best in crowded, noisy rooms because the noise actually helps them…" at bounding box center [679, 300] width 338 height 30
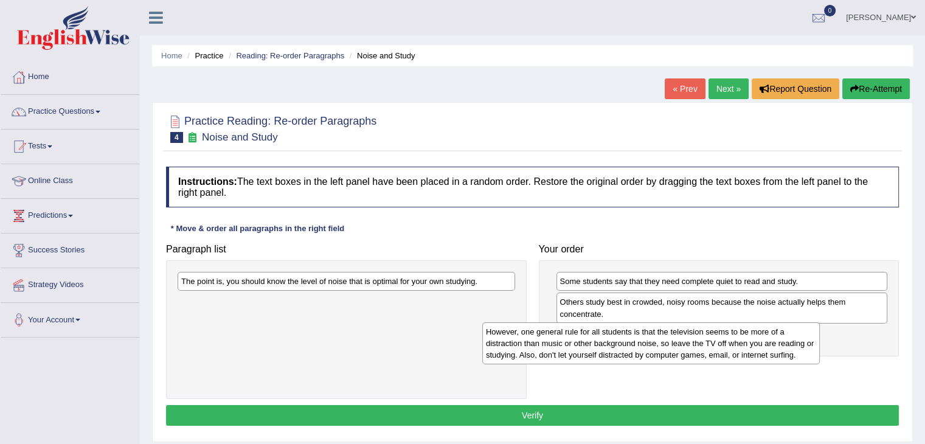
drag, startPoint x: 350, startPoint y: 287, endPoint x: 655, endPoint y: 338, distance: 309.4
click at [655, 338] on div "However, one general rule for all students is that the television seems to be m…" at bounding box center [651, 343] width 338 height 42
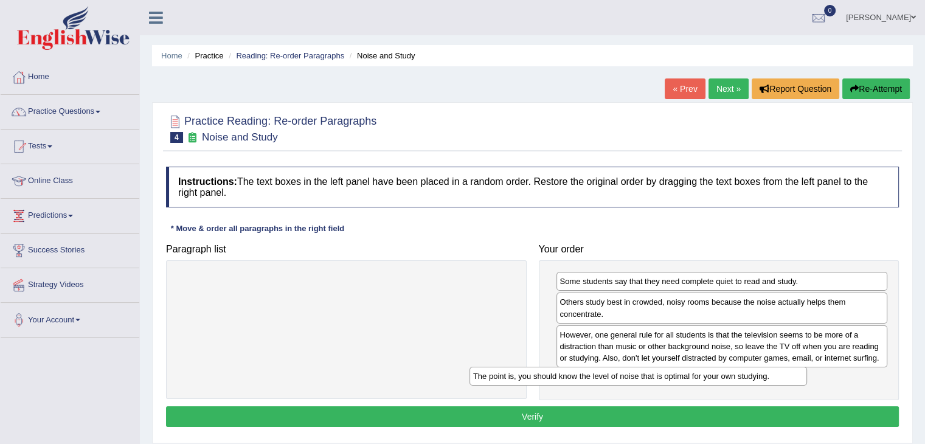
drag, startPoint x: 387, startPoint y: 285, endPoint x: 682, endPoint y: 383, distance: 310.6
click at [682, 383] on div "The point is, you should know the level of noise that is optimal for your own s…" at bounding box center [639, 376] width 338 height 19
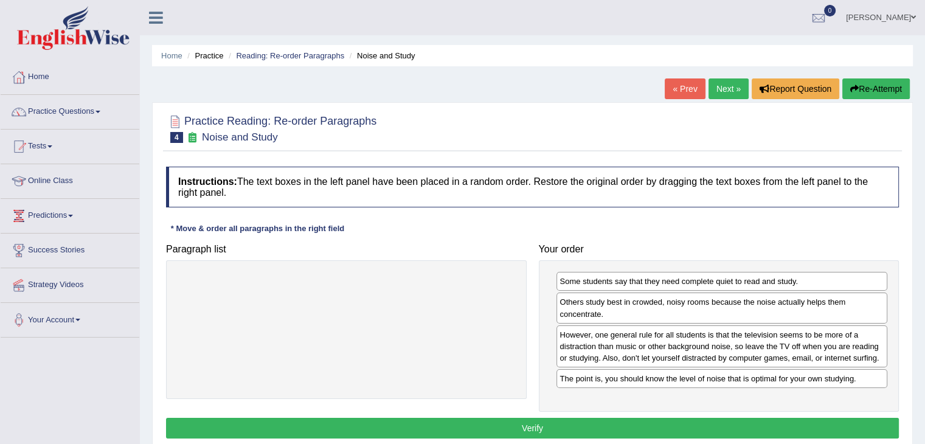
click at [542, 429] on button "Verify" at bounding box center [532, 428] width 733 height 21
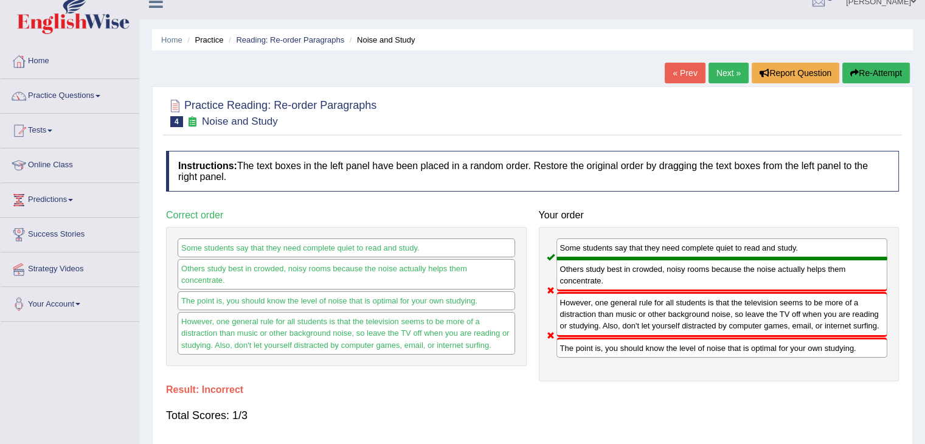
scroll to position [12, 0]
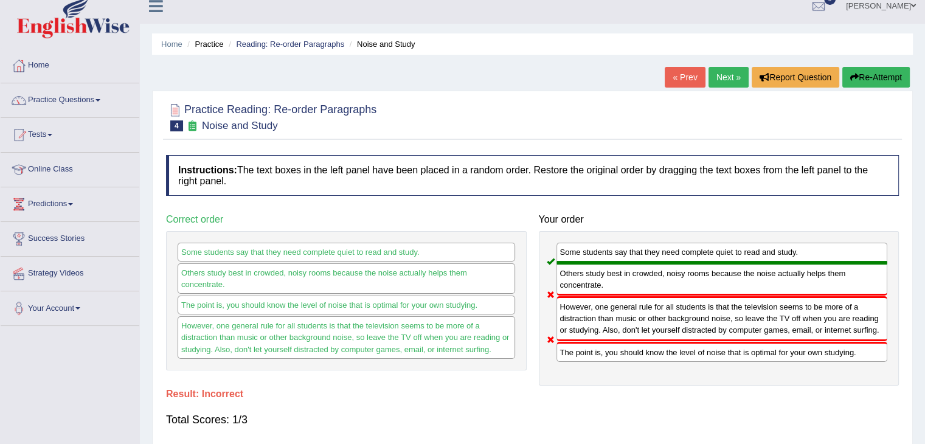
click at [720, 72] on link "Next »" at bounding box center [729, 77] width 40 height 21
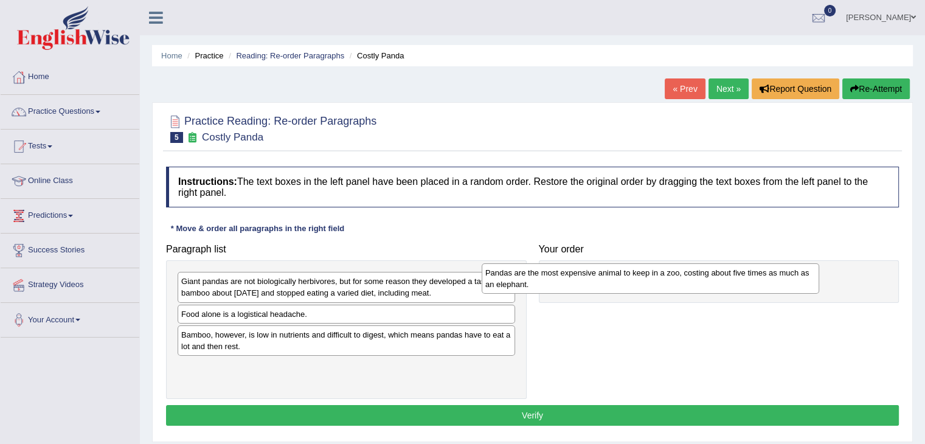
drag, startPoint x: 314, startPoint y: 317, endPoint x: 619, endPoint y: 276, distance: 308.1
click at [619, 276] on div "Pandas are the most expensive animal to keep in a zoo, costing about five times…" at bounding box center [651, 278] width 338 height 30
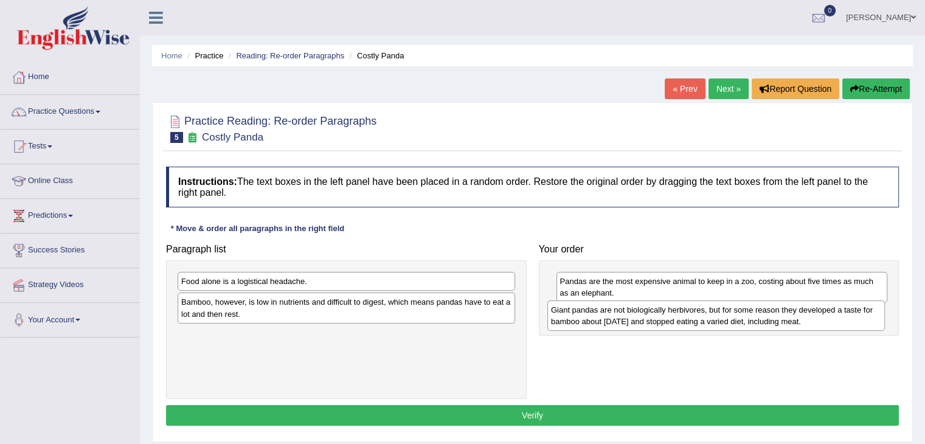
drag, startPoint x: 358, startPoint y: 291, endPoint x: 727, endPoint y: 320, distance: 370.3
click at [727, 320] on div "Giant pandas are not biologically herbivores, but for some reason they develope…" at bounding box center [716, 315] width 338 height 30
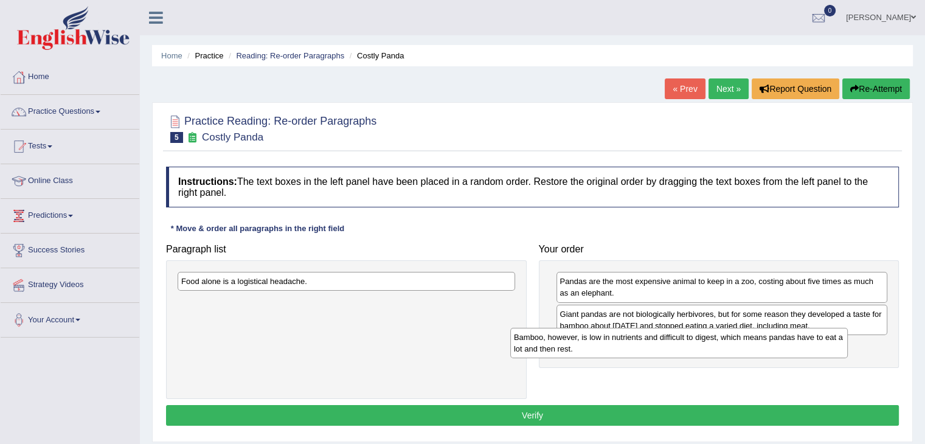
drag, startPoint x: 348, startPoint y: 305, endPoint x: 683, endPoint y: 339, distance: 336.3
click at [683, 339] on div "Bamboo, however, is low in nutrients and difficult to digest, which means panda…" at bounding box center [679, 343] width 338 height 30
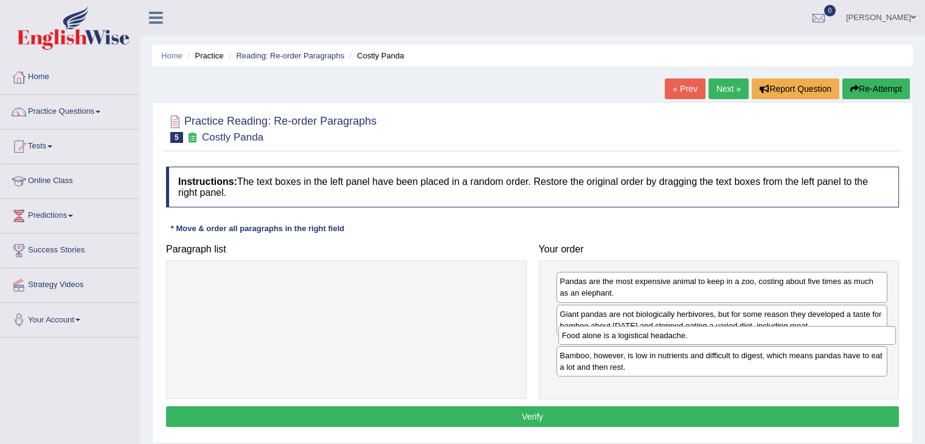
drag, startPoint x: 417, startPoint y: 277, endPoint x: 798, endPoint y: 332, distance: 384.7
click at [798, 332] on div "Food alone is a logistical headache." at bounding box center [727, 335] width 338 height 19
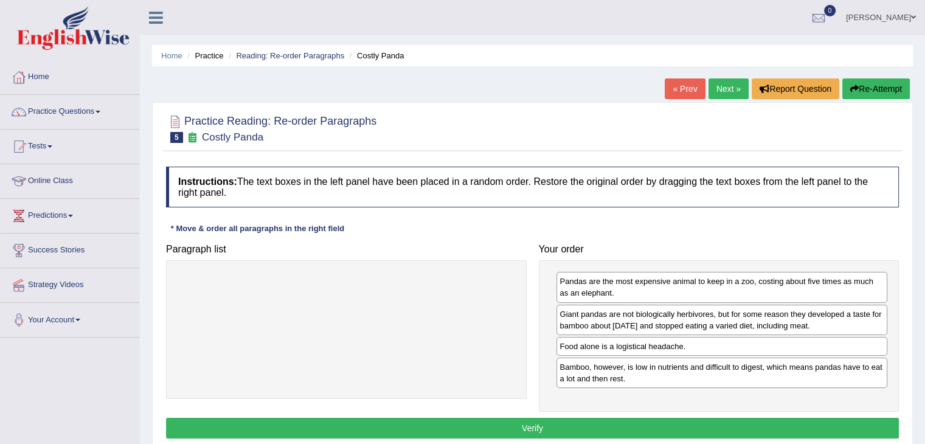
click at [556, 427] on button "Verify" at bounding box center [532, 428] width 733 height 21
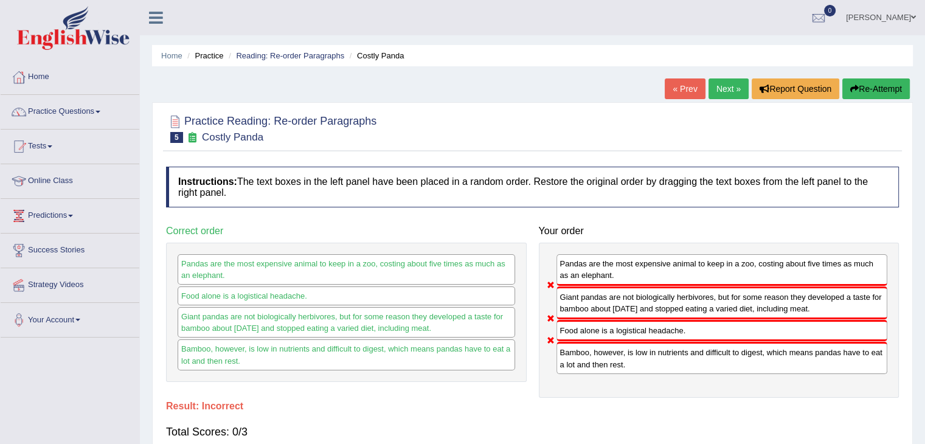
click at [713, 95] on link "Next »" at bounding box center [729, 88] width 40 height 21
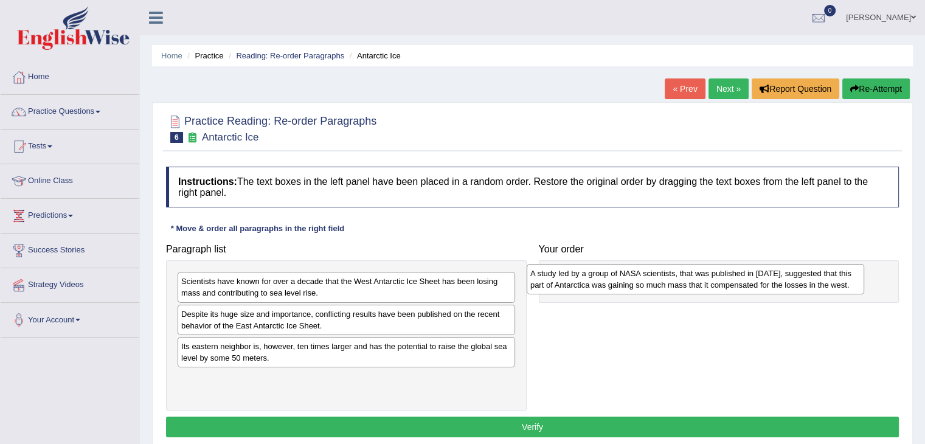
drag, startPoint x: 361, startPoint y: 358, endPoint x: 710, endPoint y: 285, distance: 356.6
click at [710, 285] on div "A study led by a group of NASA scientists, that was published in 2015, suggeste…" at bounding box center [696, 279] width 338 height 30
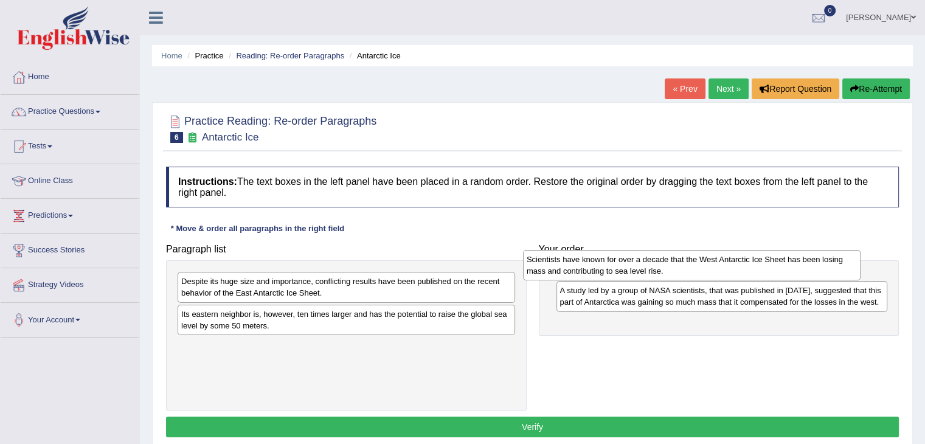
drag, startPoint x: 437, startPoint y: 286, endPoint x: 782, endPoint y: 266, distance: 346.1
click at [782, 266] on div "Scientists have known for over a decade that the West Antarctic Ice Sheet has b…" at bounding box center [692, 265] width 338 height 30
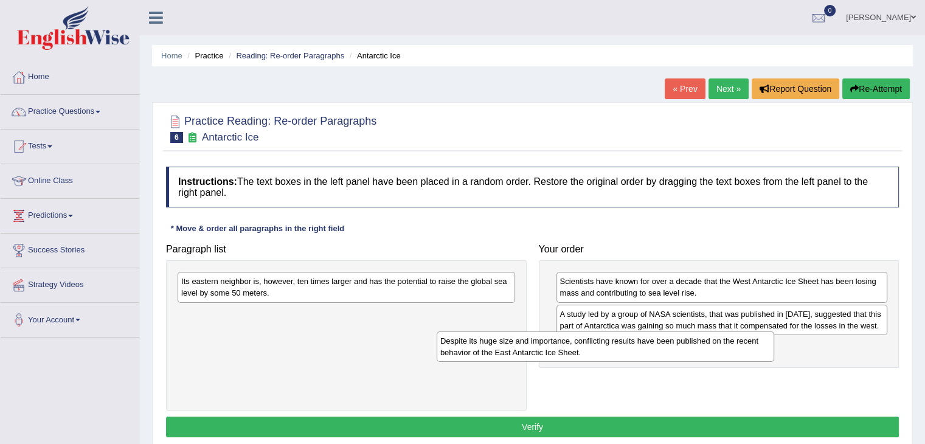
drag, startPoint x: 400, startPoint y: 293, endPoint x: 660, endPoint y: 352, distance: 267.0
click at [660, 352] on div "Despite its huge size and importance, conflicting results have been published o…" at bounding box center [606, 346] width 338 height 30
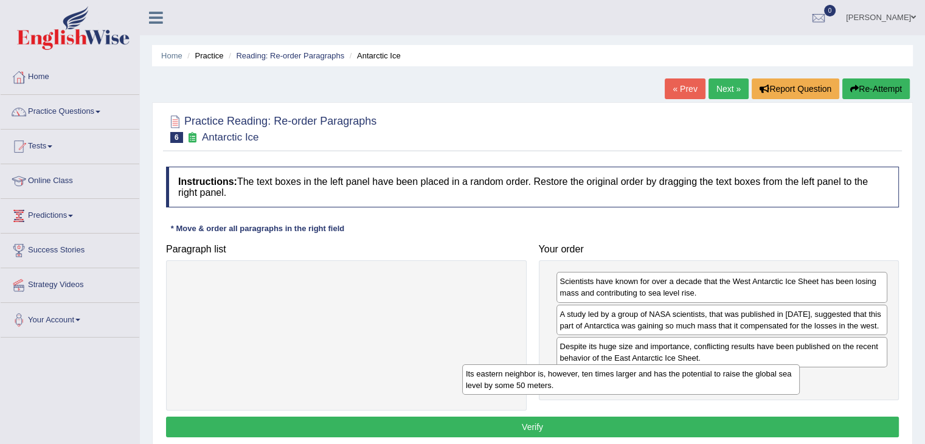
drag, startPoint x: 414, startPoint y: 281, endPoint x: 701, endPoint y: 374, distance: 301.8
click at [701, 374] on div "Its eastern neighbor is, however, ten times larger and has the potential to rai…" at bounding box center [631, 379] width 338 height 30
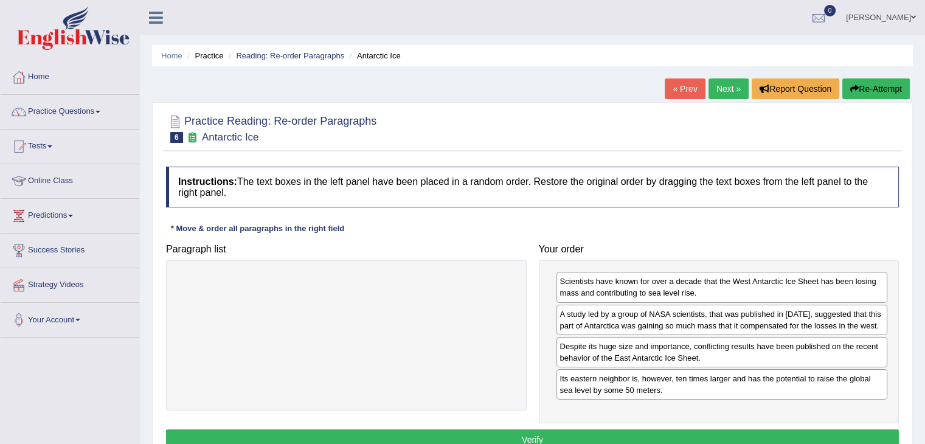
click at [557, 431] on button "Verify" at bounding box center [532, 439] width 733 height 21
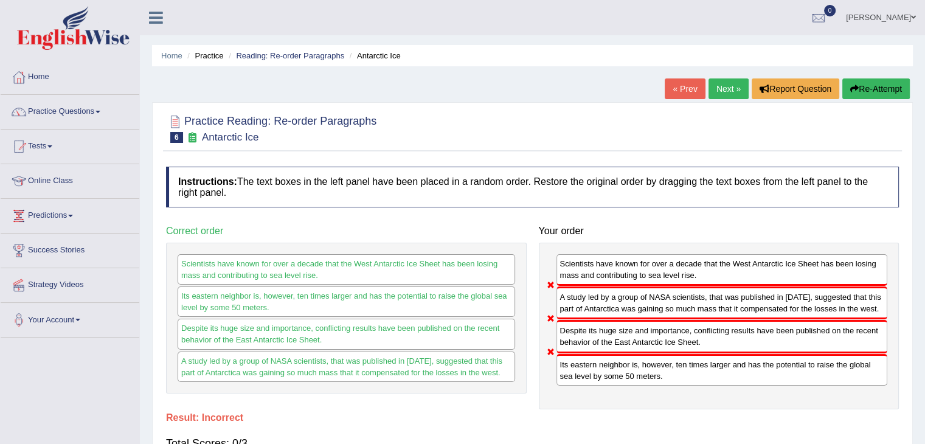
click at [736, 83] on link "Next »" at bounding box center [729, 88] width 40 height 21
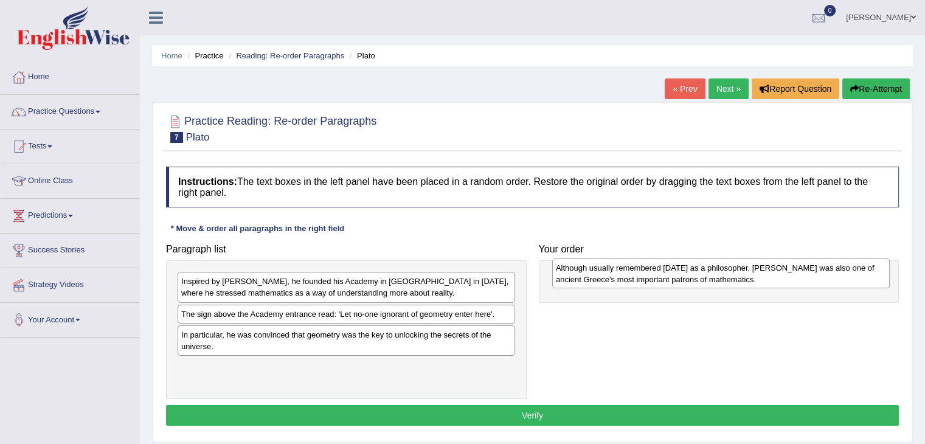
drag, startPoint x: 226, startPoint y: 386, endPoint x: 598, endPoint y: 288, distance: 384.9
click at [598, 288] on div "Paragraph list Inspired by [PERSON_NAME], he founded his Academy in [GEOGRAPHIC…" at bounding box center [532, 318] width 745 height 161
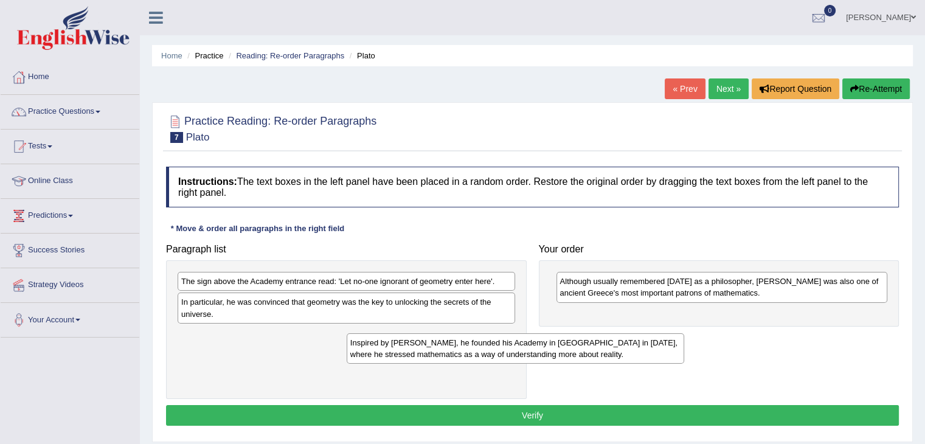
drag, startPoint x: 407, startPoint y: 283, endPoint x: 646, endPoint y: 325, distance: 242.7
click at [646, 333] on div "Inspired by Pythagoras, he founded his Academy in Athens in 387 BC, where he st…" at bounding box center [516, 348] width 338 height 30
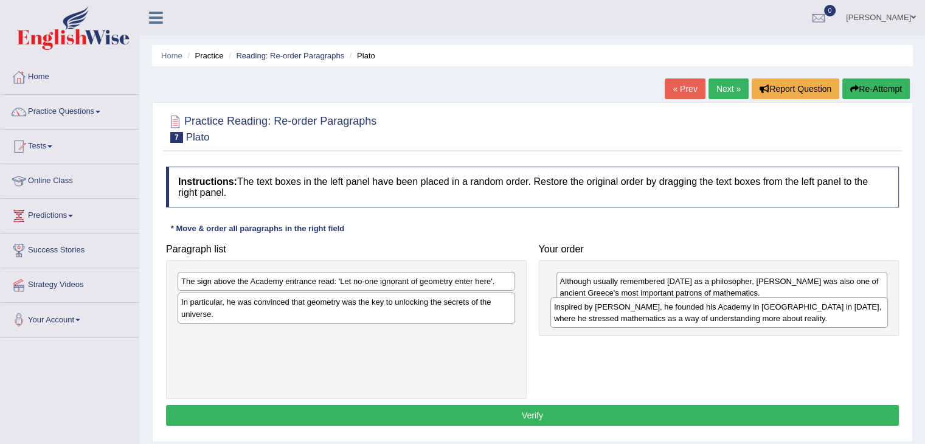
drag, startPoint x: 350, startPoint y: 334, endPoint x: 723, endPoint y: 307, distance: 374.5
click at [723, 307] on div "Inspired by Pythagoras, he founded his Academy in Athens in 387 BC, where he st…" at bounding box center [719, 312] width 338 height 30
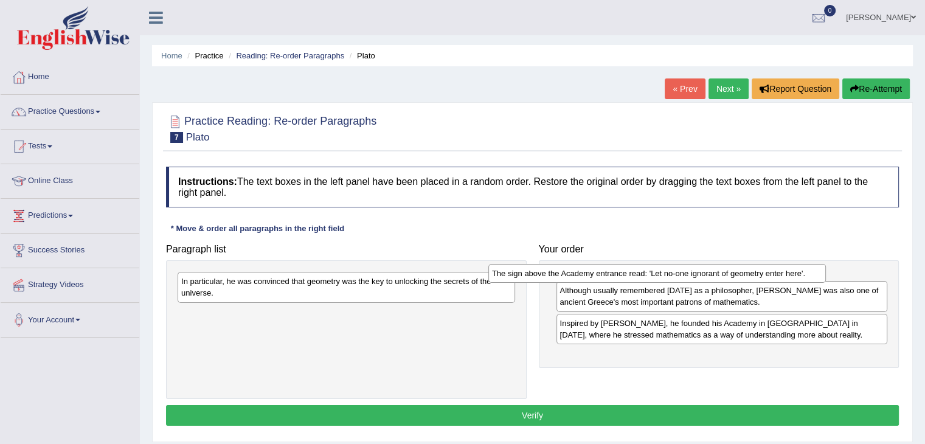
drag, startPoint x: 361, startPoint y: 283, endPoint x: 679, endPoint y: 276, distance: 318.2
click at [679, 276] on div "The sign above the Academy entrance read: 'Let no-one ignorant of geometry ente…" at bounding box center [657, 273] width 338 height 19
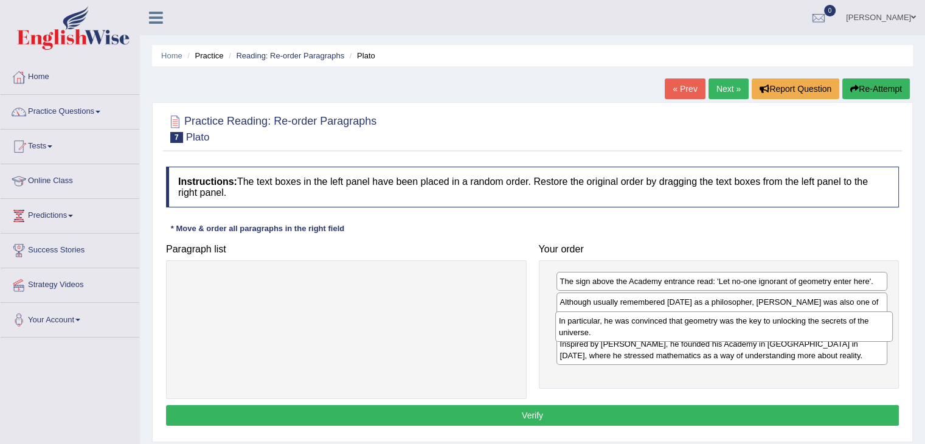
drag, startPoint x: 348, startPoint y: 289, endPoint x: 726, endPoint y: 330, distance: 379.8
click at [726, 330] on div "In particular, he was convinced that geometry was the key to unlocking the secr…" at bounding box center [724, 326] width 338 height 30
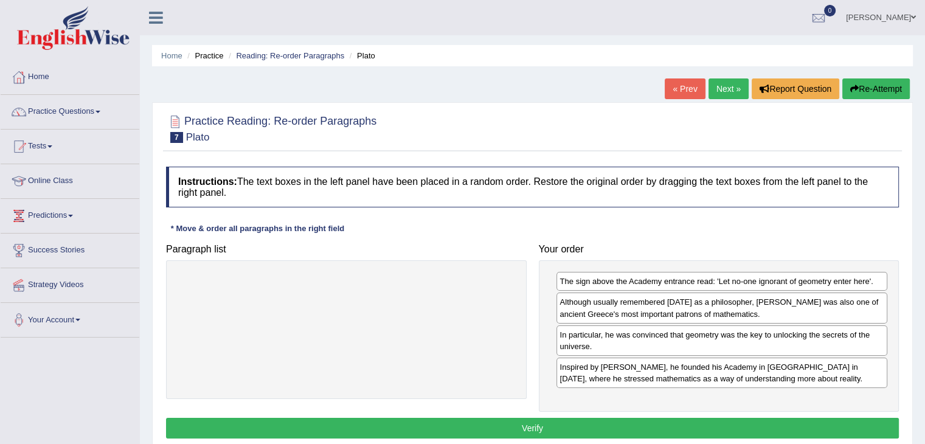
click at [597, 427] on button "Verify" at bounding box center [532, 428] width 733 height 21
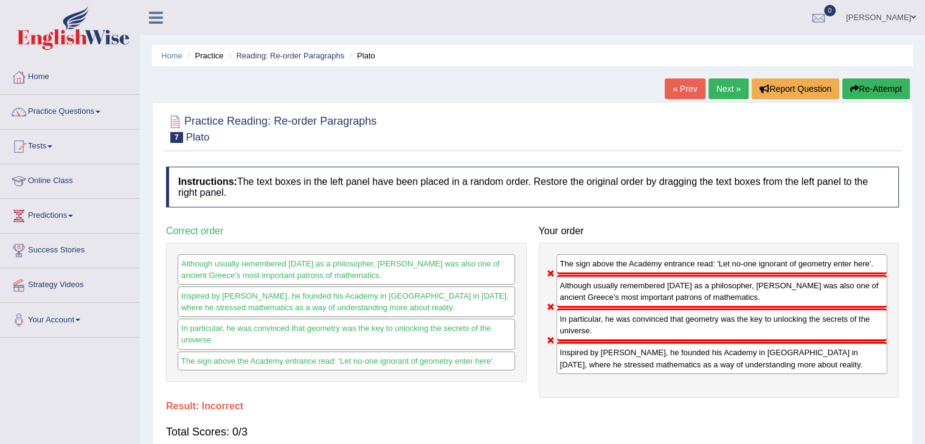
click at [727, 86] on link "Next »" at bounding box center [729, 88] width 40 height 21
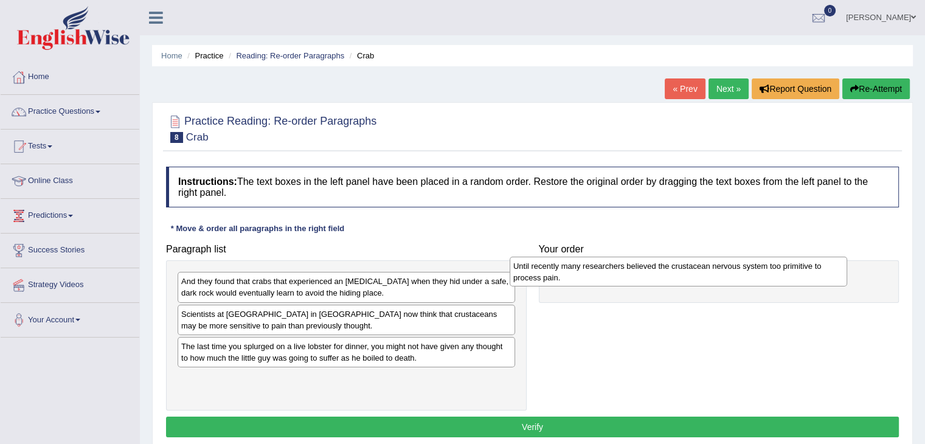
drag, startPoint x: 322, startPoint y: 380, endPoint x: 656, endPoint y: 267, distance: 352.0
click at [656, 267] on div "Until recently many researchers believed the crustacean nervous system too prim…" at bounding box center [679, 272] width 338 height 30
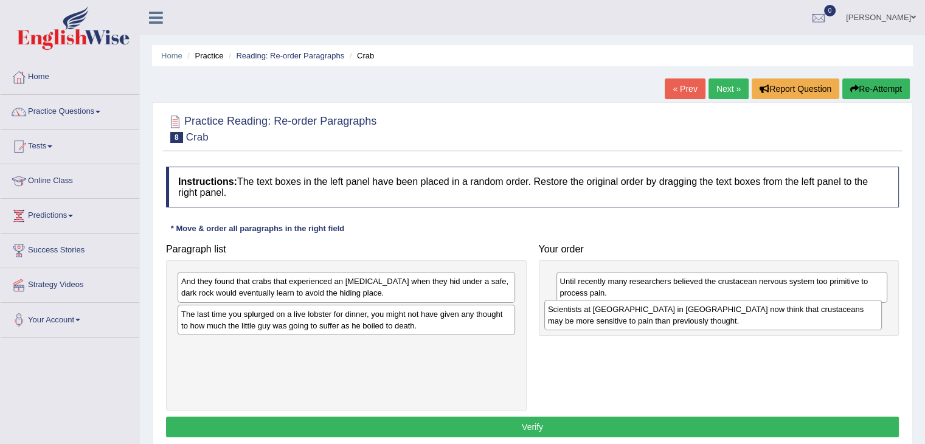
drag, startPoint x: 282, startPoint y: 331, endPoint x: 649, endPoint y: 327, distance: 366.8
click at [649, 327] on div "Scientists at Queen's University in Belfast now think that crustaceans may be m…" at bounding box center [713, 315] width 338 height 30
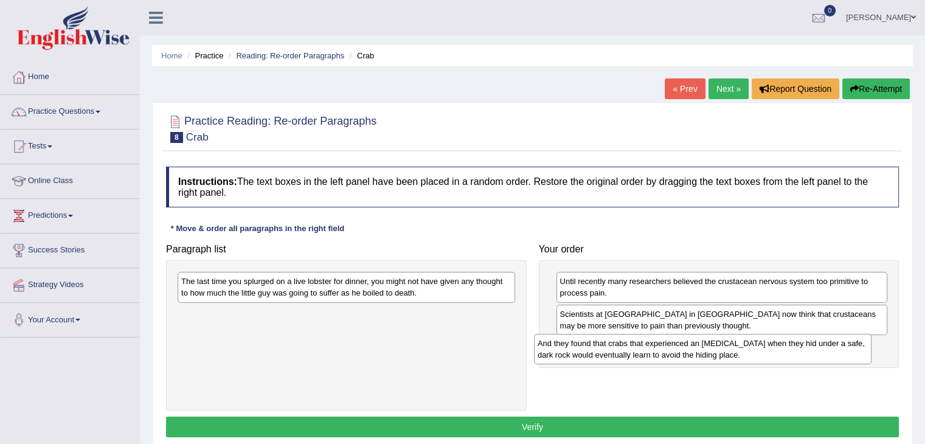
drag, startPoint x: 362, startPoint y: 283, endPoint x: 719, endPoint y: 345, distance: 361.7
click at [719, 345] on div "And they found that crabs that experienced an electric shock when they hid unde…" at bounding box center [703, 349] width 338 height 30
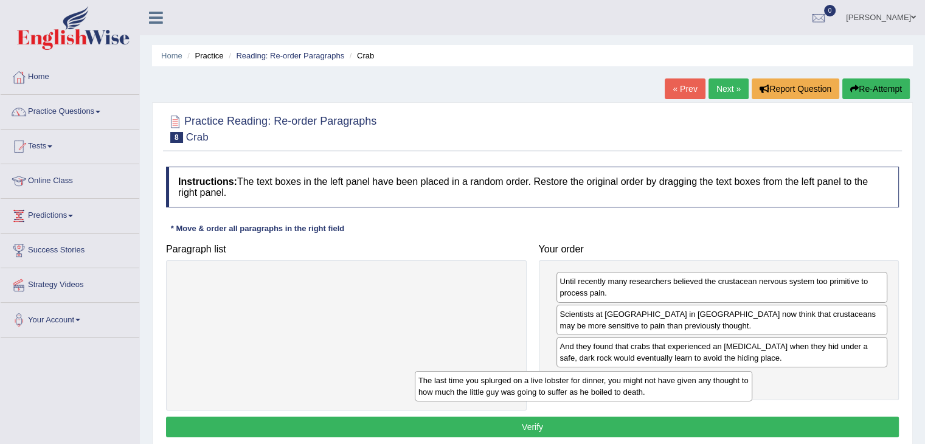
drag, startPoint x: 363, startPoint y: 281, endPoint x: 689, endPoint y: 404, distance: 348.6
click at [689, 401] on div "The last time you splurged on a live lobster for dinner, you might not have giv…" at bounding box center [584, 386] width 338 height 30
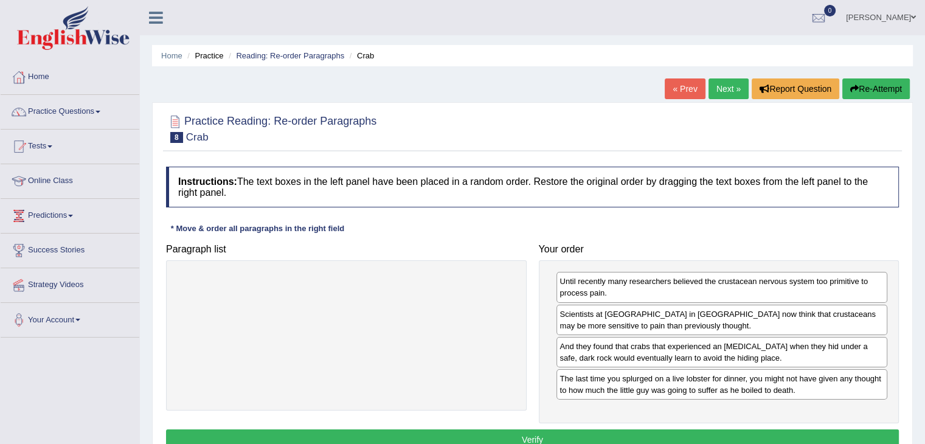
click at [538, 438] on button "Verify" at bounding box center [532, 439] width 733 height 21
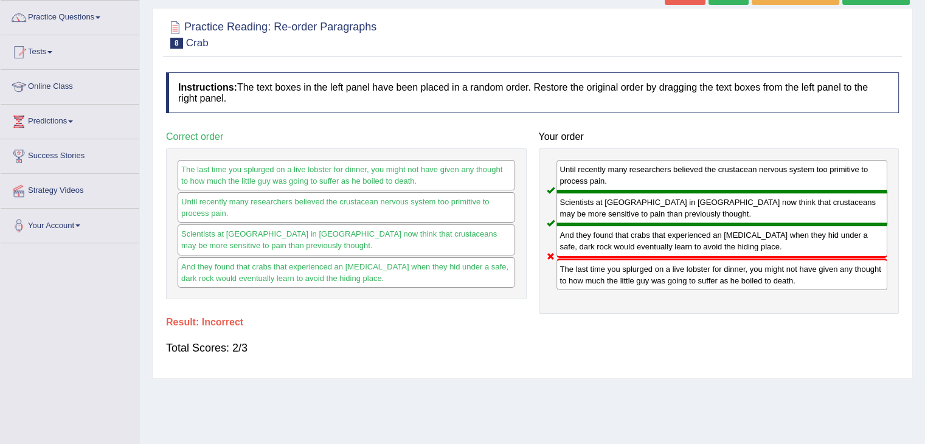
scroll to position [92, 0]
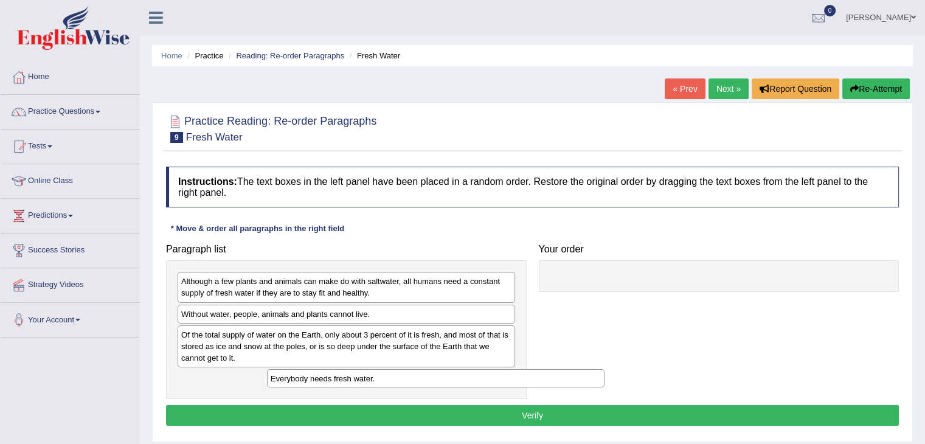
drag, startPoint x: 244, startPoint y: 382, endPoint x: 334, endPoint y: 383, distance: 89.4
click at [334, 383] on div "Everybody needs fresh water." at bounding box center [436, 378] width 338 height 19
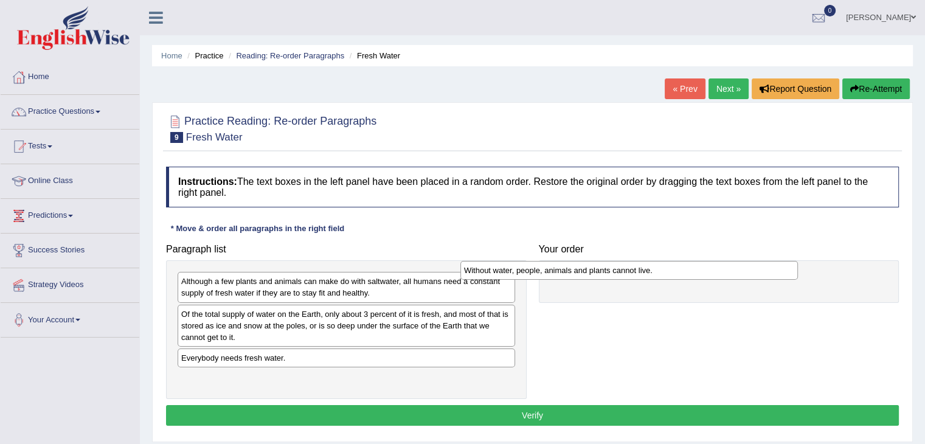
drag, startPoint x: 276, startPoint y: 314, endPoint x: 560, endPoint y: 270, distance: 288.0
click at [560, 270] on div "Without water, people, animals and plants cannot live." at bounding box center [629, 270] width 338 height 19
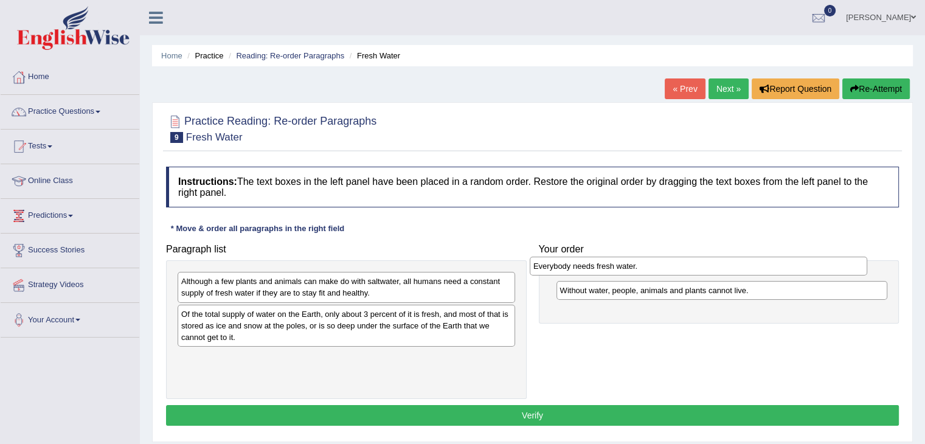
drag, startPoint x: 278, startPoint y: 358, endPoint x: 630, endPoint y: 267, distance: 363.8
click at [630, 267] on div "Everybody needs fresh water." at bounding box center [699, 266] width 338 height 19
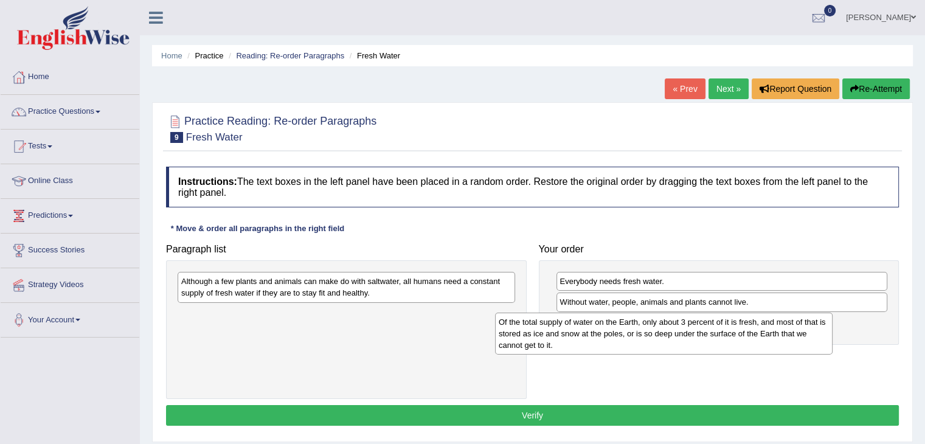
drag, startPoint x: 334, startPoint y: 332, endPoint x: 653, endPoint y: 339, distance: 318.8
click at [653, 339] on div "Of the total supply of water on the Earth, only about 3 percent of it is fresh,…" at bounding box center [664, 334] width 338 height 42
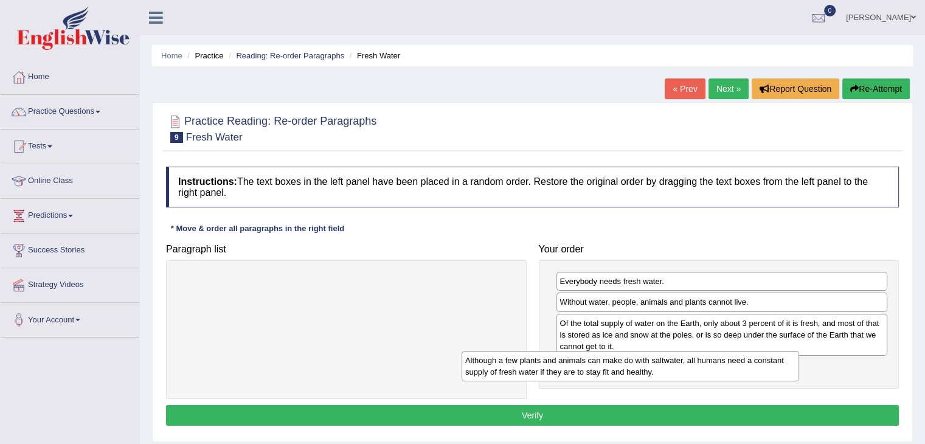
drag, startPoint x: 407, startPoint y: 286, endPoint x: 696, endPoint y: 367, distance: 300.0
click at [696, 367] on div "Although a few plants and animals can make do with saltwater, all humans need a…" at bounding box center [631, 366] width 338 height 30
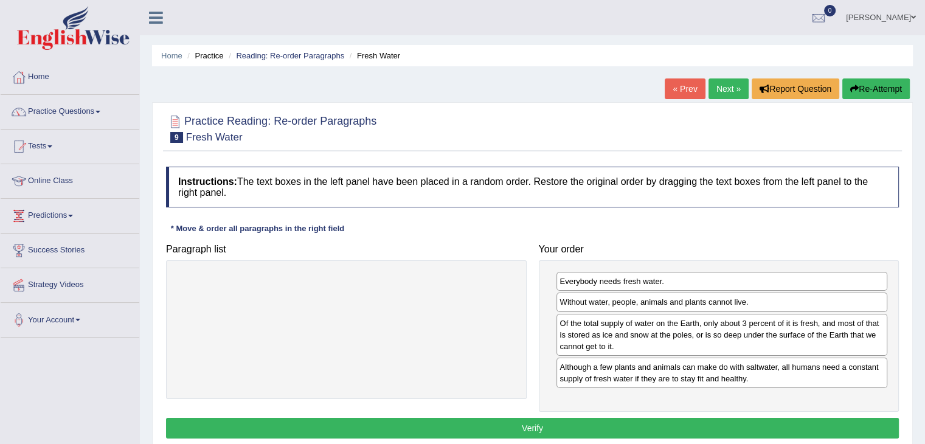
click at [521, 431] on button "Verify" at bounding box center [532, 428] width 733 height 21
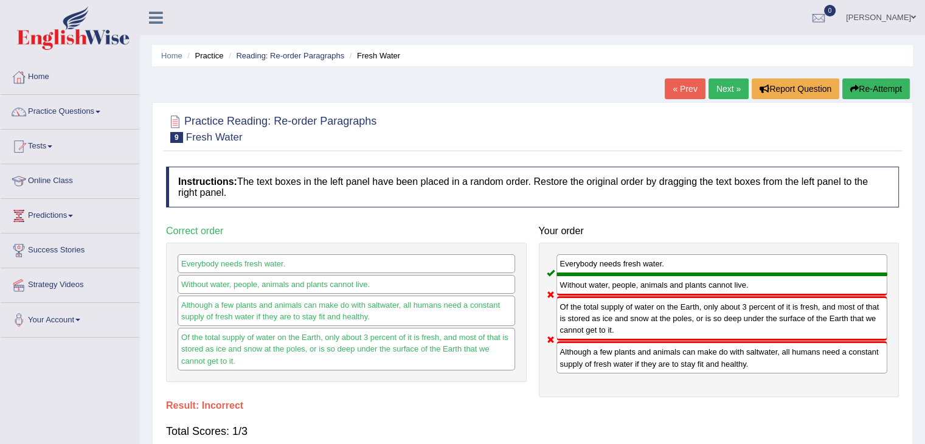
click at [718, 84] on link "Next »" at bounding box center [729, 88] width 40 height 21
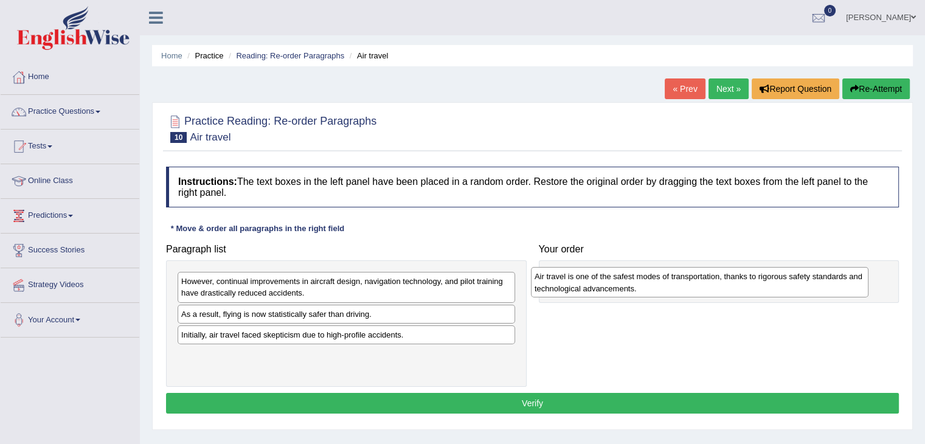
drag, startPoint x: 252, startPoint y: 363, endPoint x: 606, endPoint y: 284, distance: 362.1
click at [606, 284] on div "Air travel is one of the safest modes of transportation, thanks to rigorous saf…" at bounding box center [700, 282] width 338 height 30
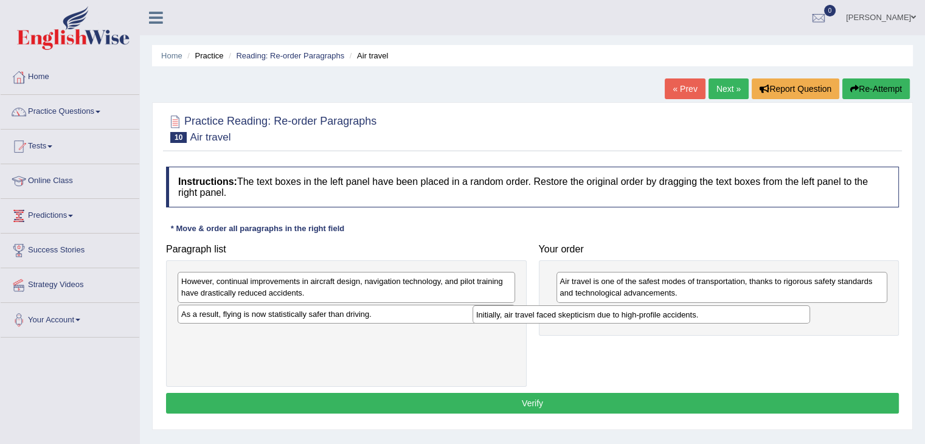
drag, startPoint x: 314, startPoint y: 338, endPoint x: 610, endPoint y: 313, distance: 297.2
click at [610, 313] on div "Initially, air travel faced skepticism due to high-profile accidents." at bounding box center [642, 314] width 338 height 19
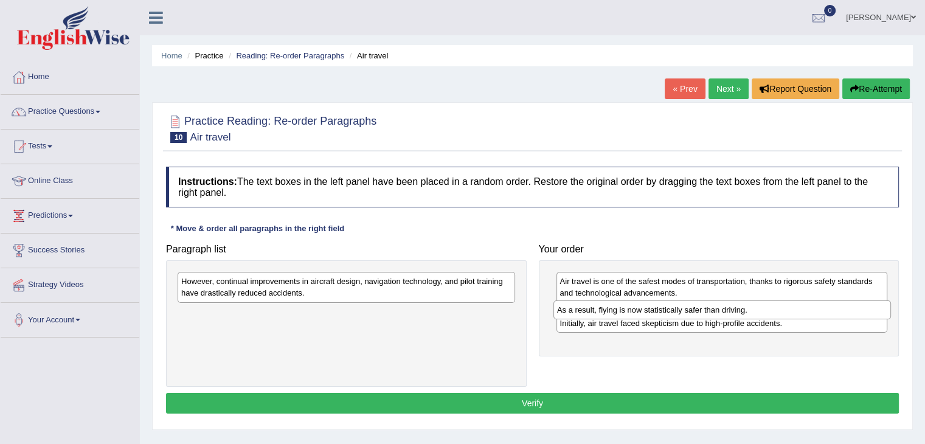
drag, startPoint x: 334, startPoint y: 314, endPoint x: 709, endPoint y: 310, distance: 375.3
click at [709, 310] on div "As a result, flying is now statistically safer than driving." at bounding box center [722, 309] width 338 height 19
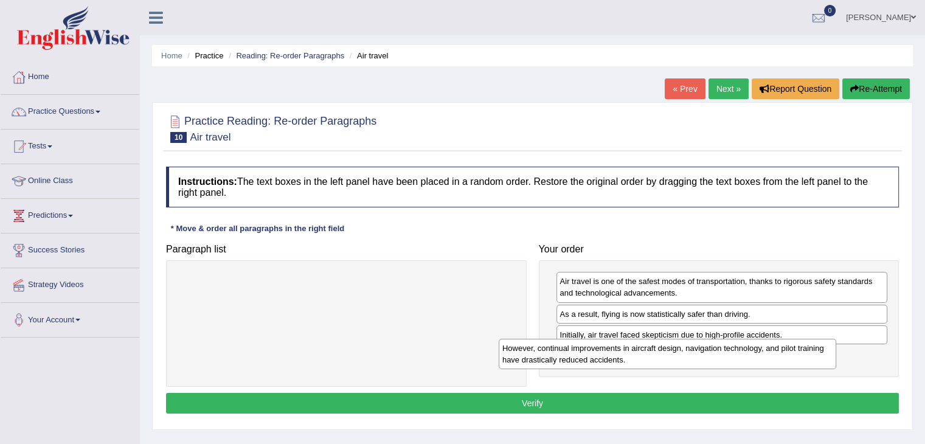
drag, startPoint x: 432, startPoint y: 289, endPoint x: 754, endPoint y: 356, distance: 328.0
click at [754, 356] on div "However, continual improvements in aircraft design, navigation technology, and …" at bounding box center [668, 354] width 338 height 30
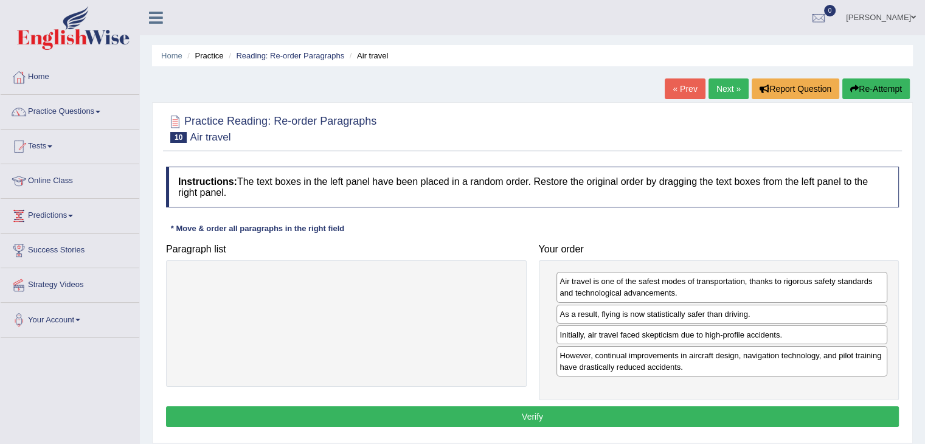
click at [565, 427] on div "Instructions: The text boxes in the left panel have been placed in a random ord…" at bounding box center [532, 299] width 739 height 276
click at [568, 417] on button "Verify" at bounding box center [532, 416] width 733 height 21
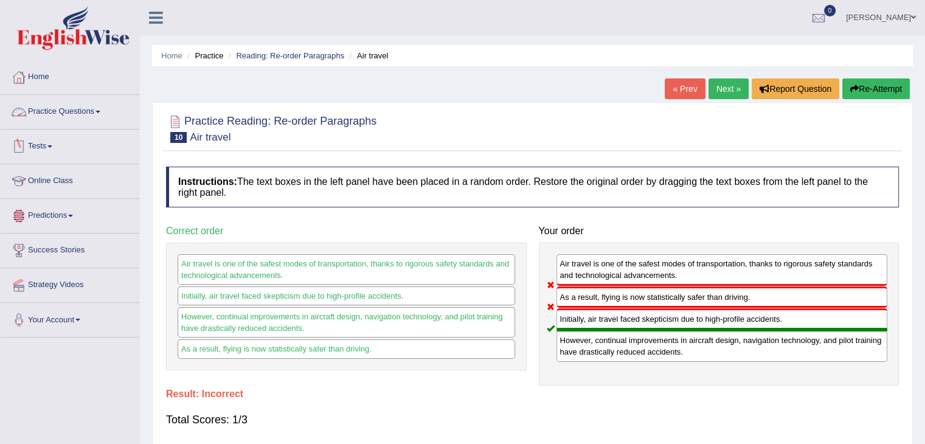
click at [55, 114] on link "Practice Questions" at bounding box center [70, 110] width 139 height 30
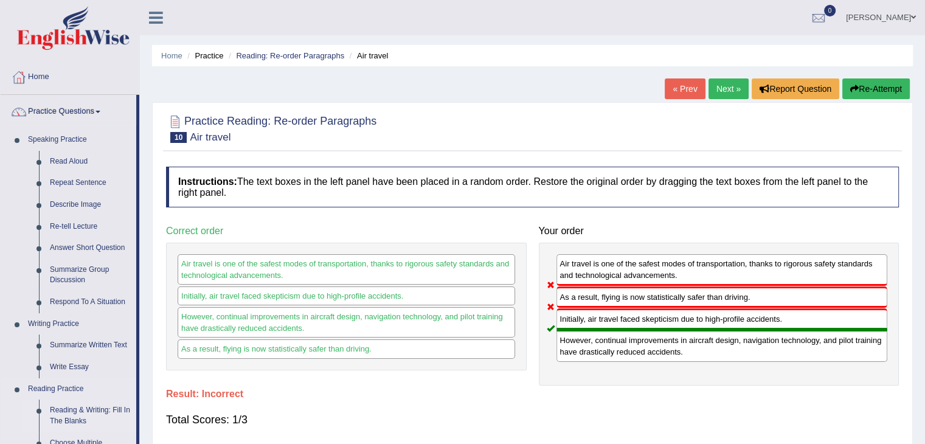
click at [87, 420] on link "Reading & Writing: Fill In The Blanks" at bounding box center [90, 416] width 92 height 32
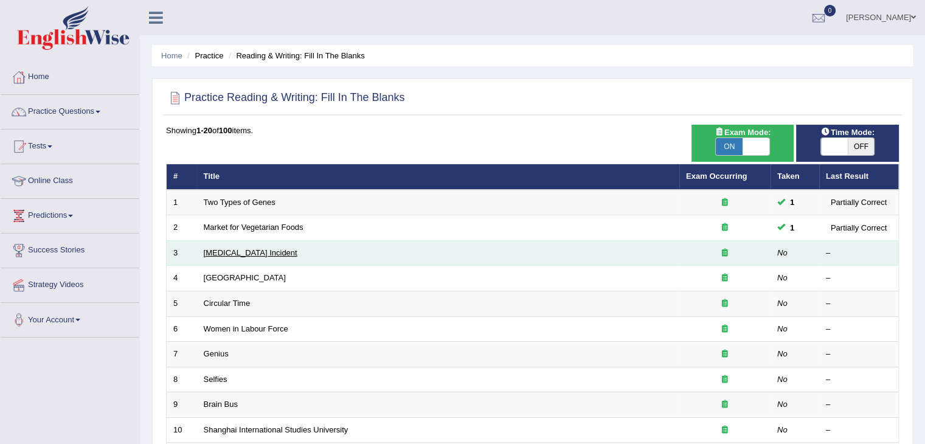
click at [252, 250] on link "[MEDICAL_DATA] Incident" at bounding box center [251, 252] width 94 height 9
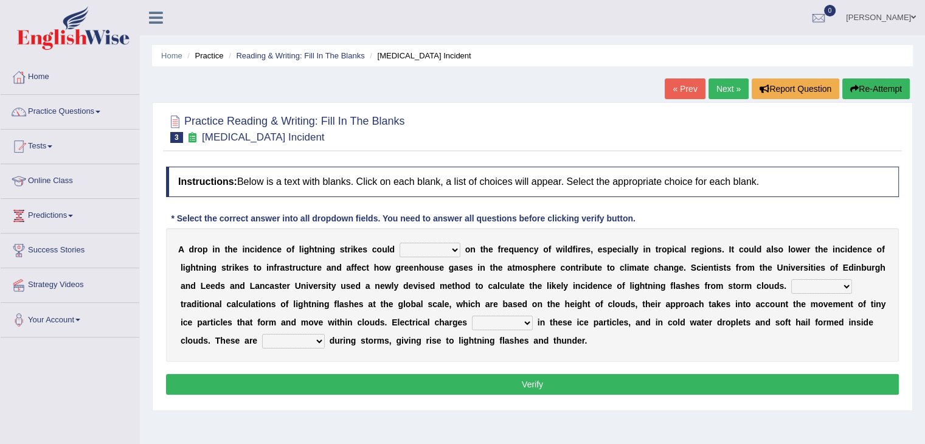
click at [411, 251] on select "dwell focus impact depend" at bounding box center [430, 250] width 61 height 15
select select "focus"
click at [400, 243] on select "dwell focus impact depend" at bounding box center [430, 250] width 61 height 15
click at [811, 283] on select "Unlike Unless Except Besides" at bounding box center [821, 286] width 61 height 15
select select "Besides"
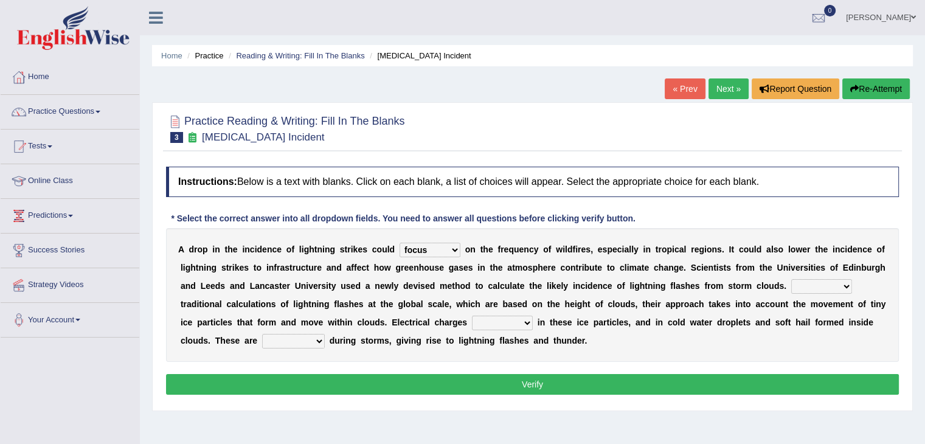
click at [791, 279] on select "Unlike Unless Except Besides" at bounding box center [821, 286] width 61 height 15
click at [521, 320] on select "run off build up mess up zoom in" at bounding box center [502, 323] width 61 height 15
select select "build up"
click at [472, 316] on select "run off build up mess up zoom in" at bounding box center [502, 323] width 61 height 15
click at [306, 345] on select "collected diverted rounded discharged" at bounding box center [293, 341] width 63 height 15
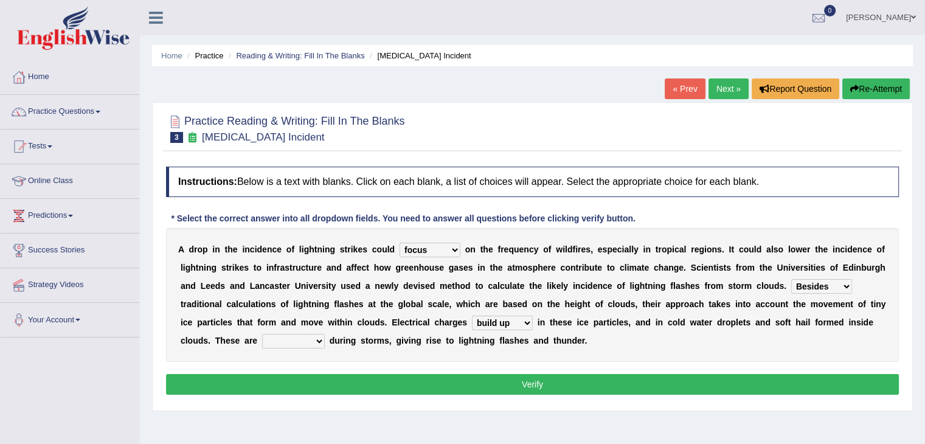
select select "discharged"
click at [262, 334] on select "collected diverted rounded discharged" at bounding box center [293, 341] width 63 height 15
click at [375, 387] on button "Verify" at bounding box center [532, 384] width 733 height 21
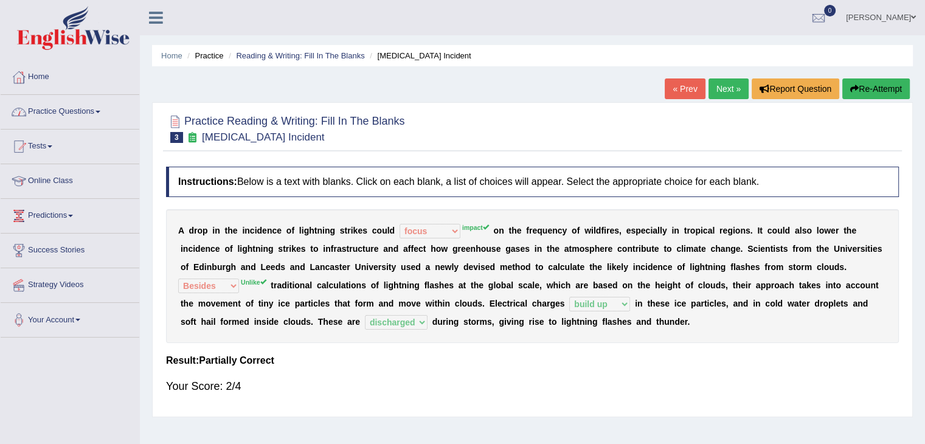
click at [54, 105] on link "Practice Questions" at bounding box center [70, 110] width 139 height 30
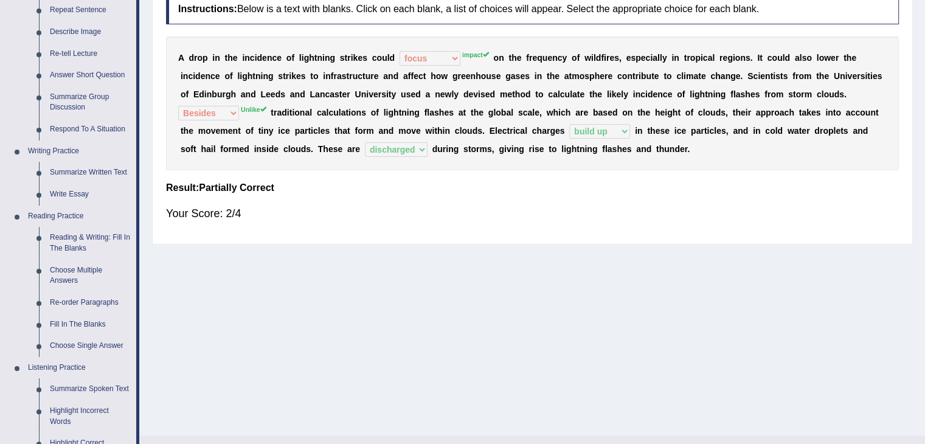
scroll to position [160, 0]
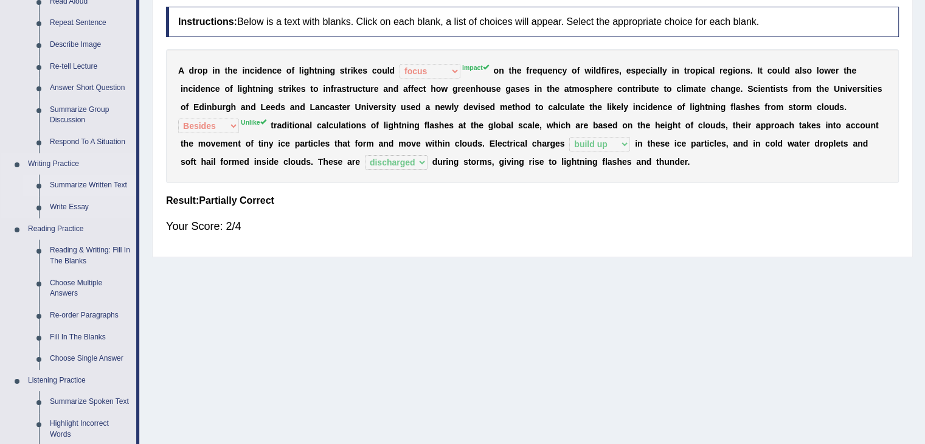
click at [75, 192] on link "Summarize Written Text" at bounding box center [90, 186] width 92 height 22
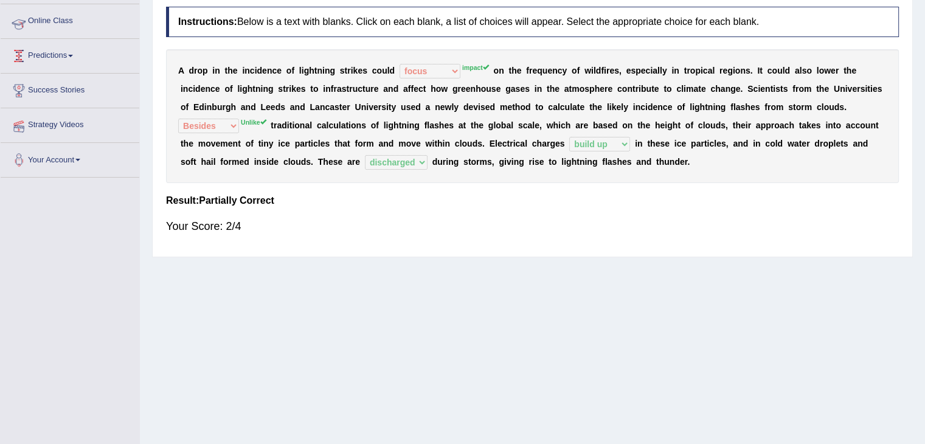
scroll to position [192, 0]
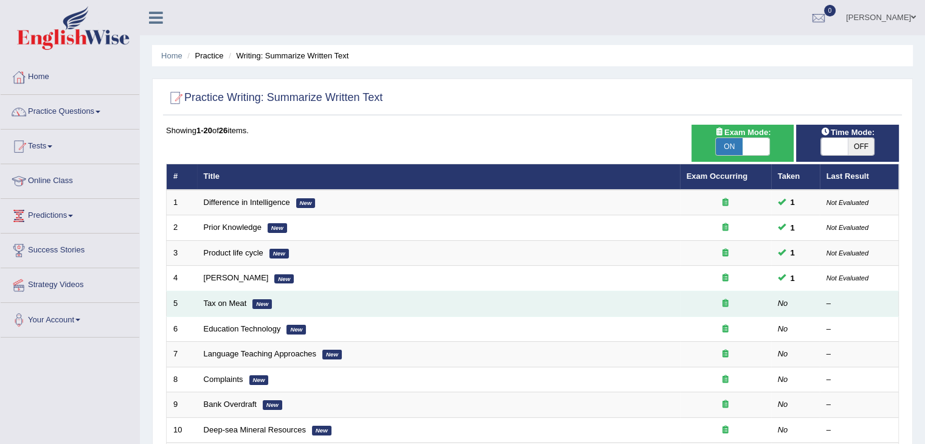
click at [245, 310] on td "Tax on Meat New" at bounding box center [438, 304] width 483 height 26
click at [232, 299] on link "Tax on Meat" at bounding box center [225, 303] width 43 height 9
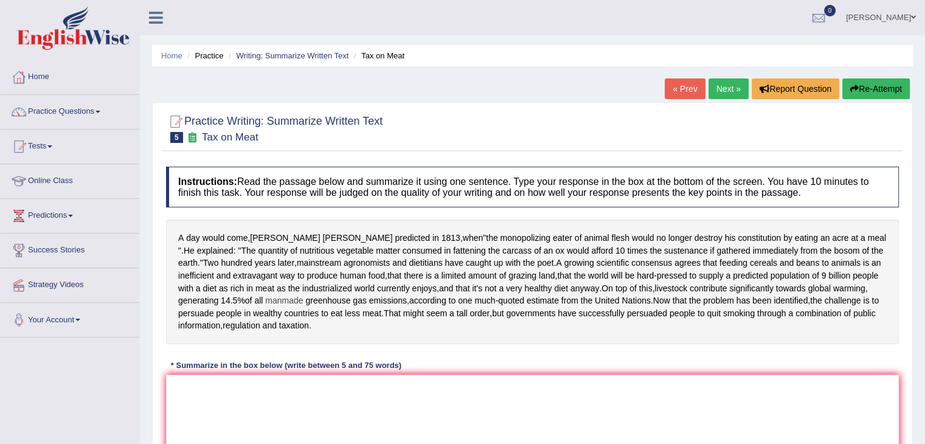
drag, startPoint x: 0, startPoint y: 0, endPoint x: 232, endPoint y: 297, distance: 377.0
click at [265, 297] on span "manmade" at bounding box center [284, 300] width 38 height 13
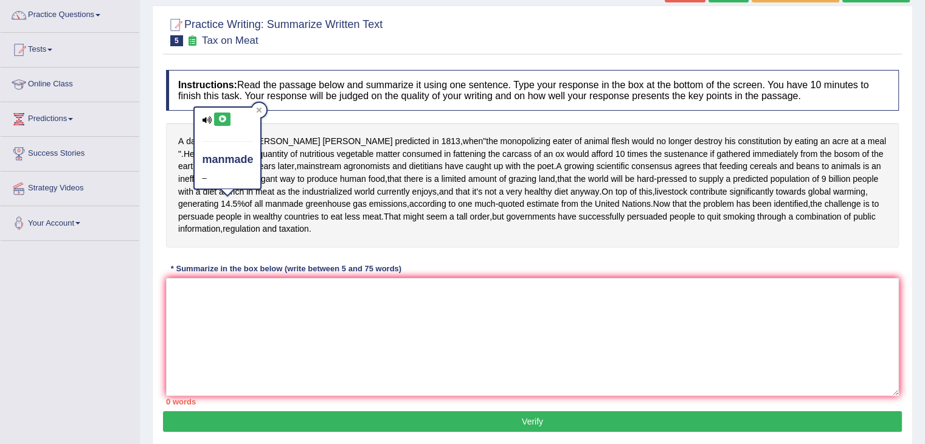
scroll to position [102, 0]
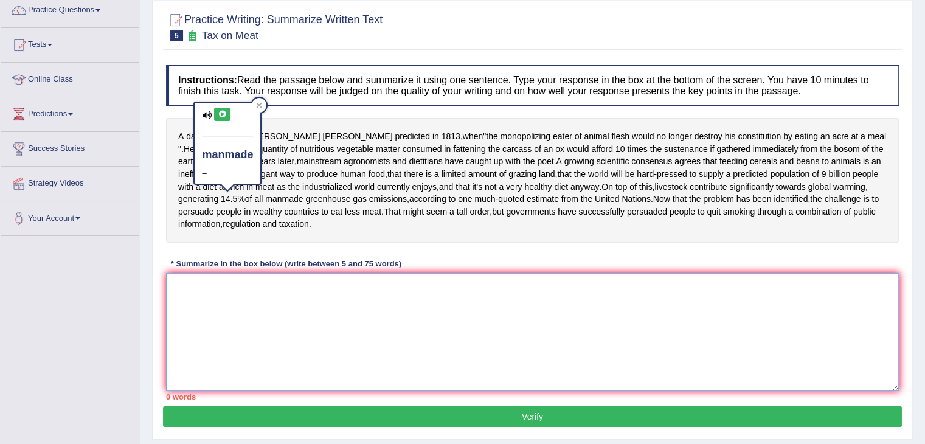
click at [336, 321] on textarea at bounding box center [532, 332] width 733 height 118
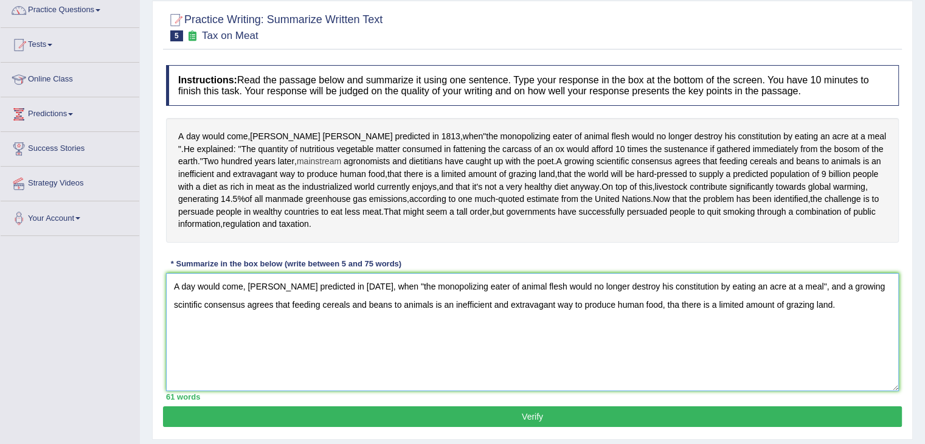
type textarea "A day would come, [PERSON_NAME] predicted in [DATE], when "the monopolizing eat…"
click at [297, 155] on span "mainstream" at bounding box center [319, 161] width 44 height 13
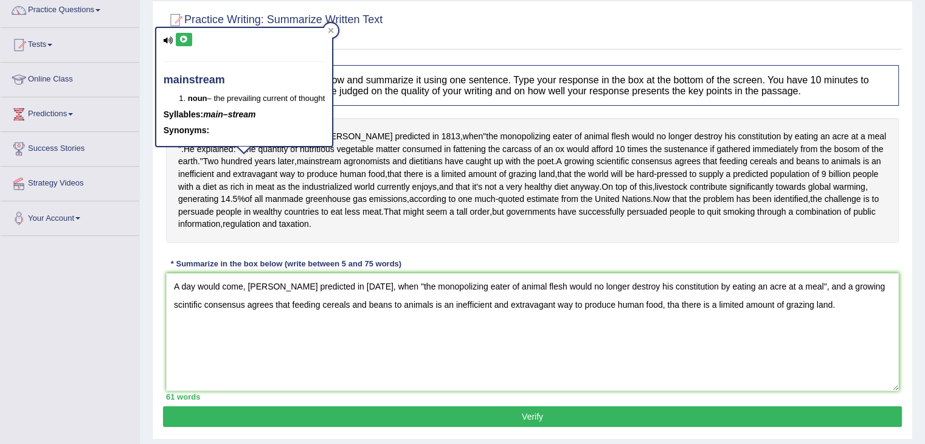
click at [435, 414] on button "Verify" at bounding box center [532, 416] width 739 height 21
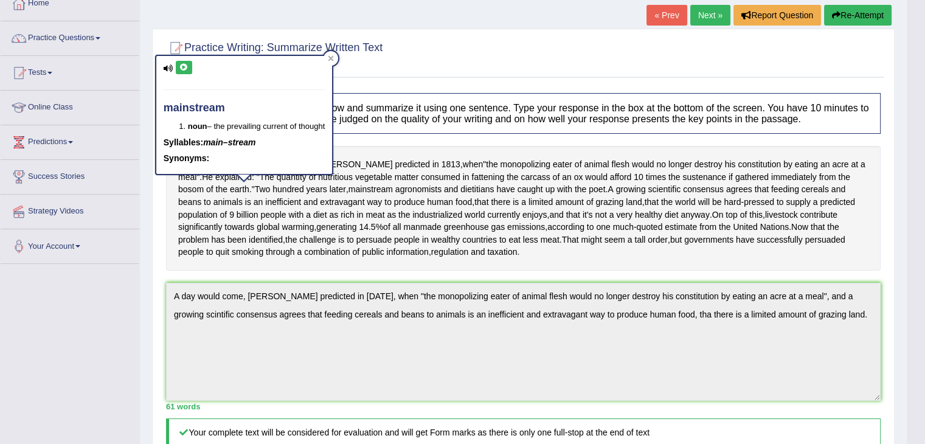
scroll to position [0, 0]
